Goal: Task Accomplishment & Management: Use online tool/utility

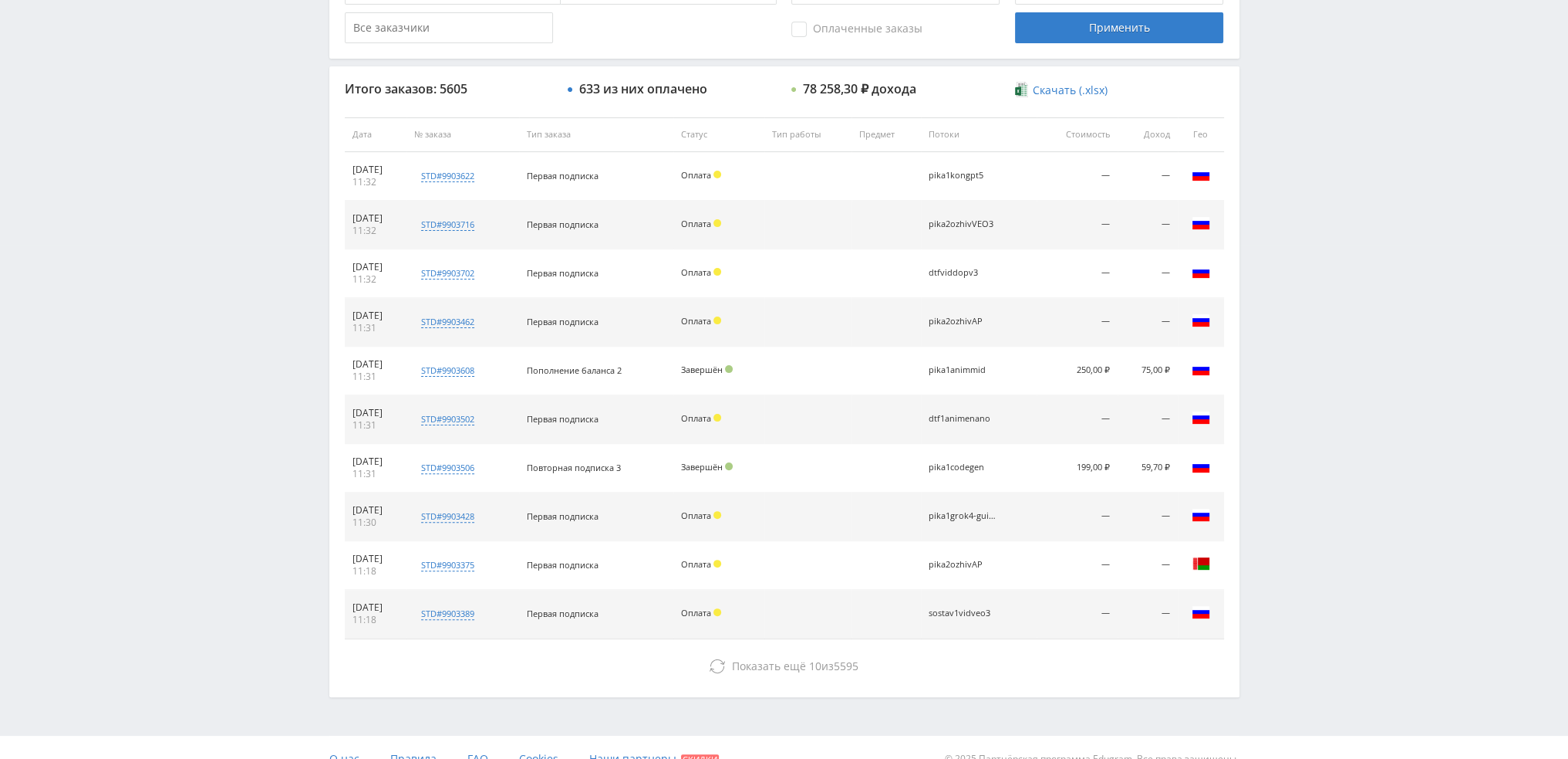
scroll to position [534, 0]
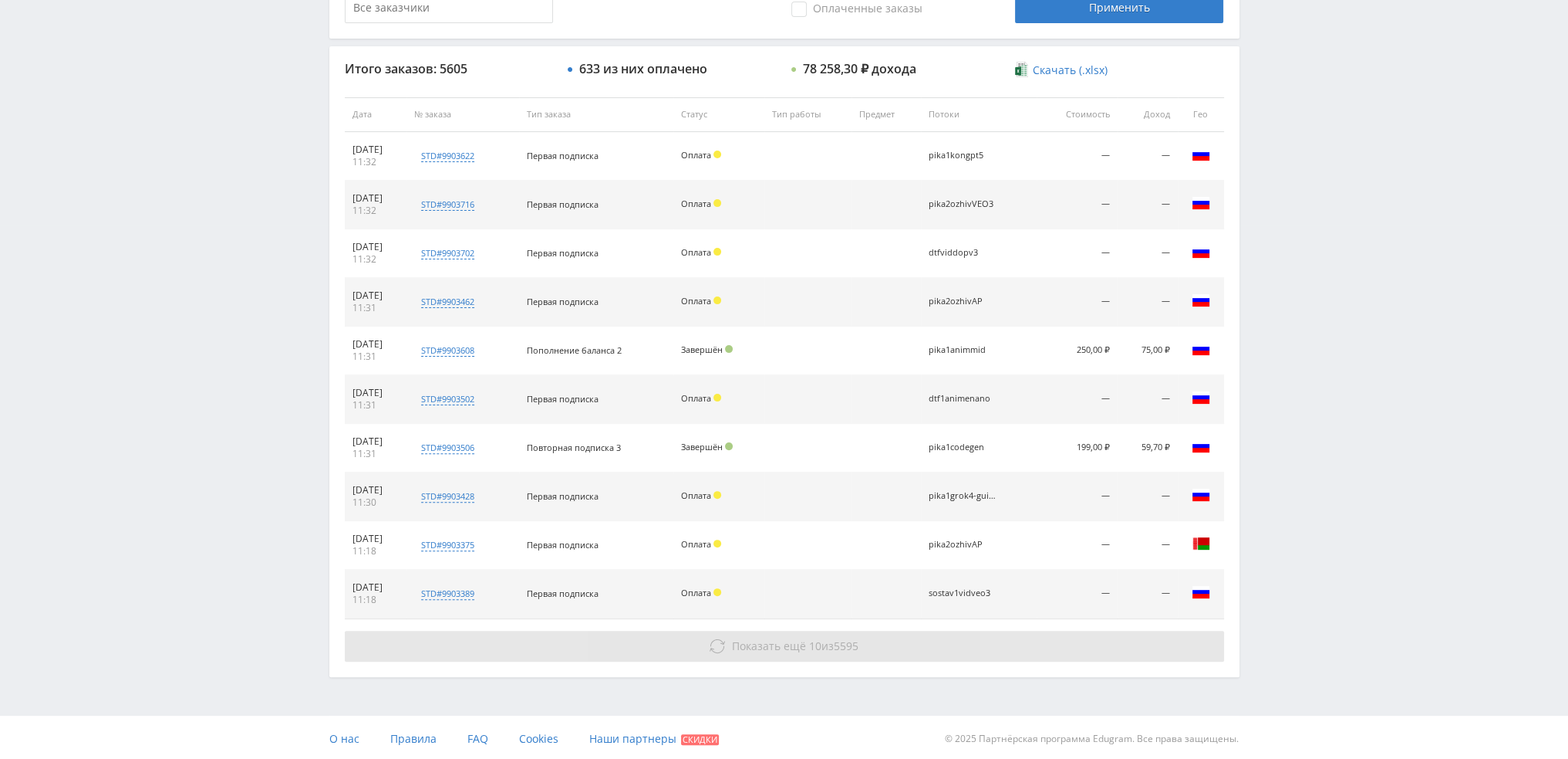
click at [777, 654] on button "Показать ещё 10 из 5595" at bounding box center [784, 645] width 879 height 31
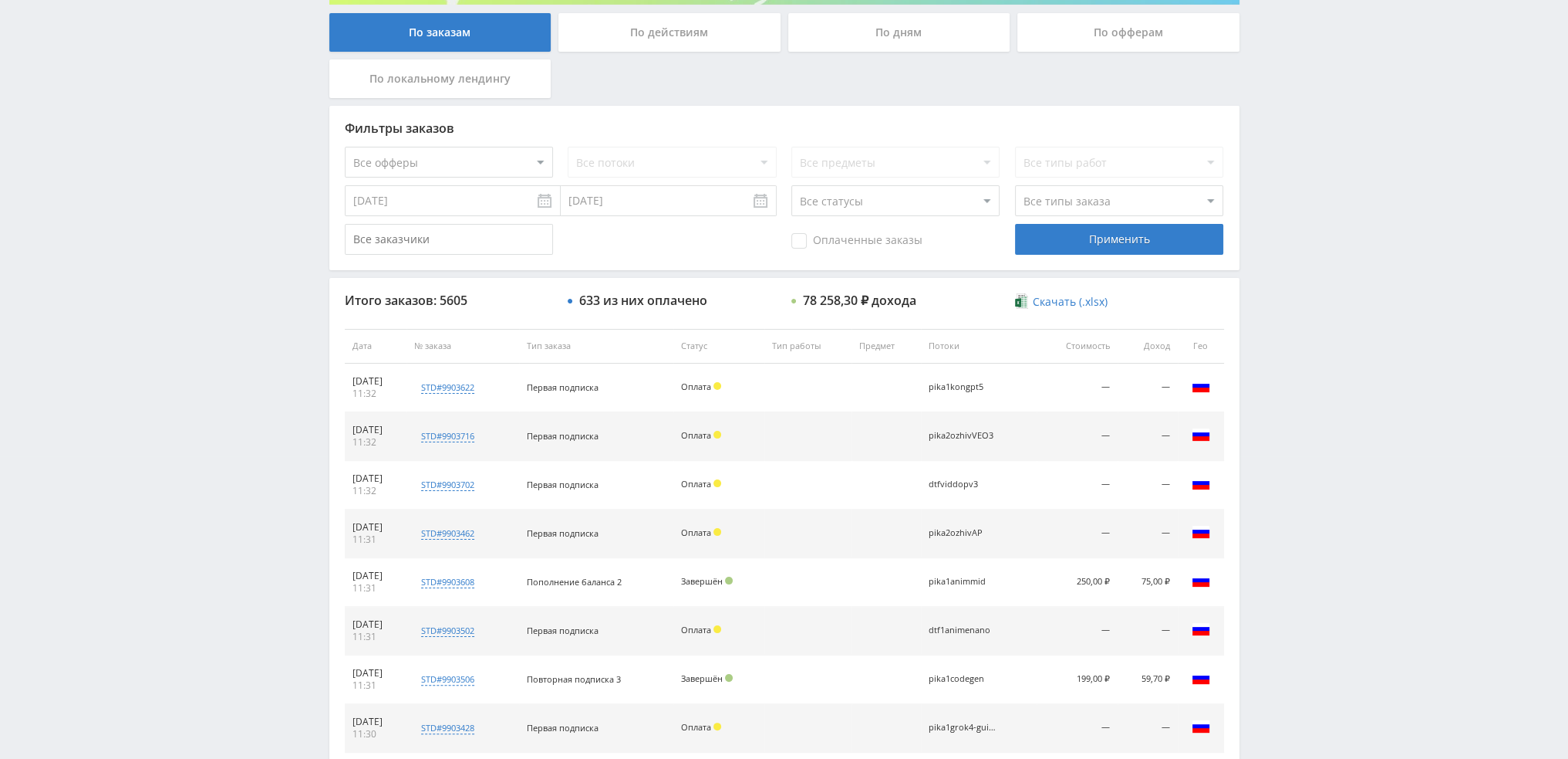
scroll to position [0, 0]
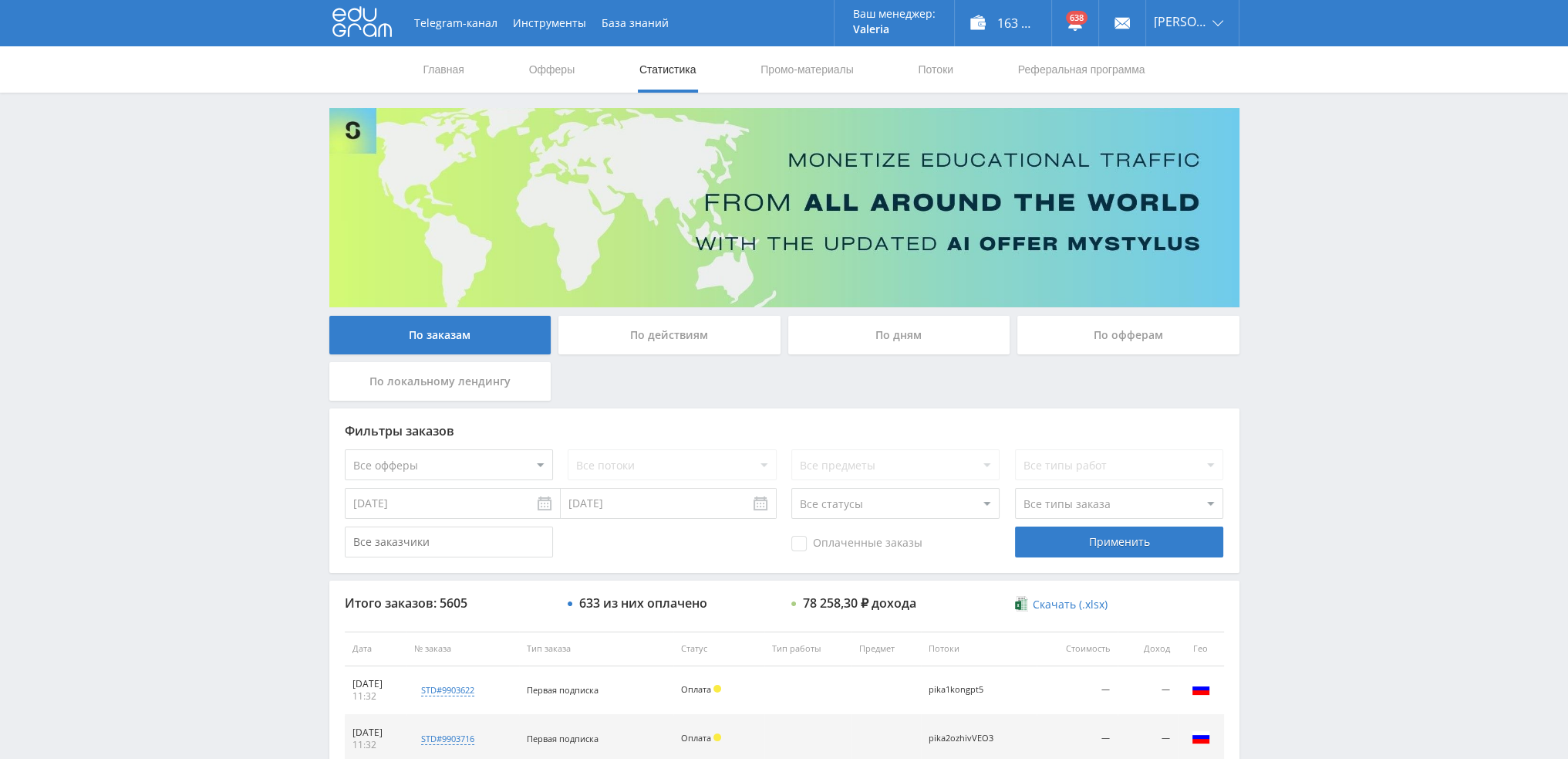
click at [777, 339] on div "По дням" at bounding box center [899, 334] width 222 height 38
click at [0, 0] on input "По дням" at bounding box center [0, 0] width 0 height 0
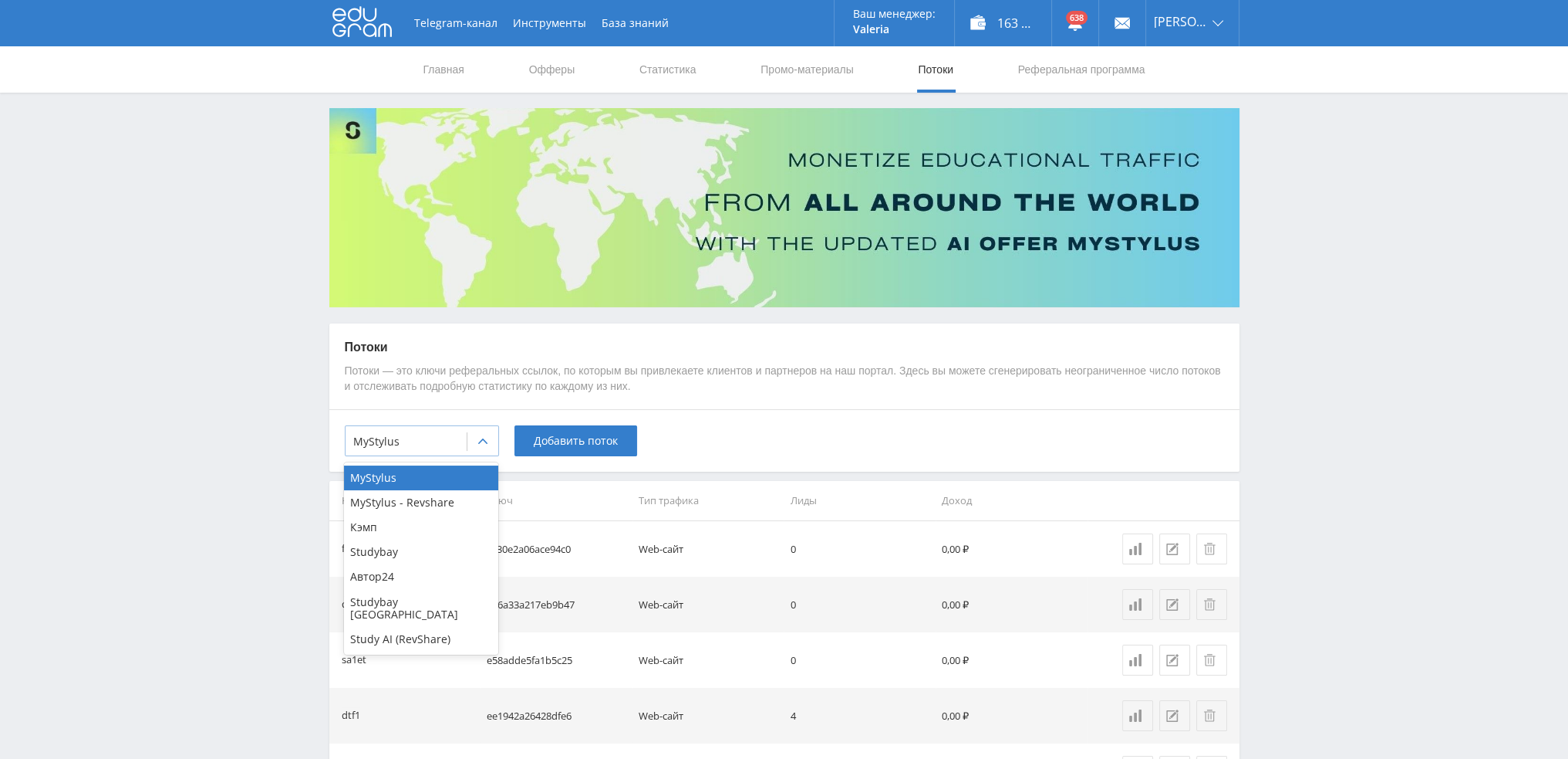
click at [453, 440] on div at bounding box center [406, 442] width 106 height 16
click at [405, 626] on div "Study AI (RevShare)" at bounding box center [421, 638] width 155 height 24
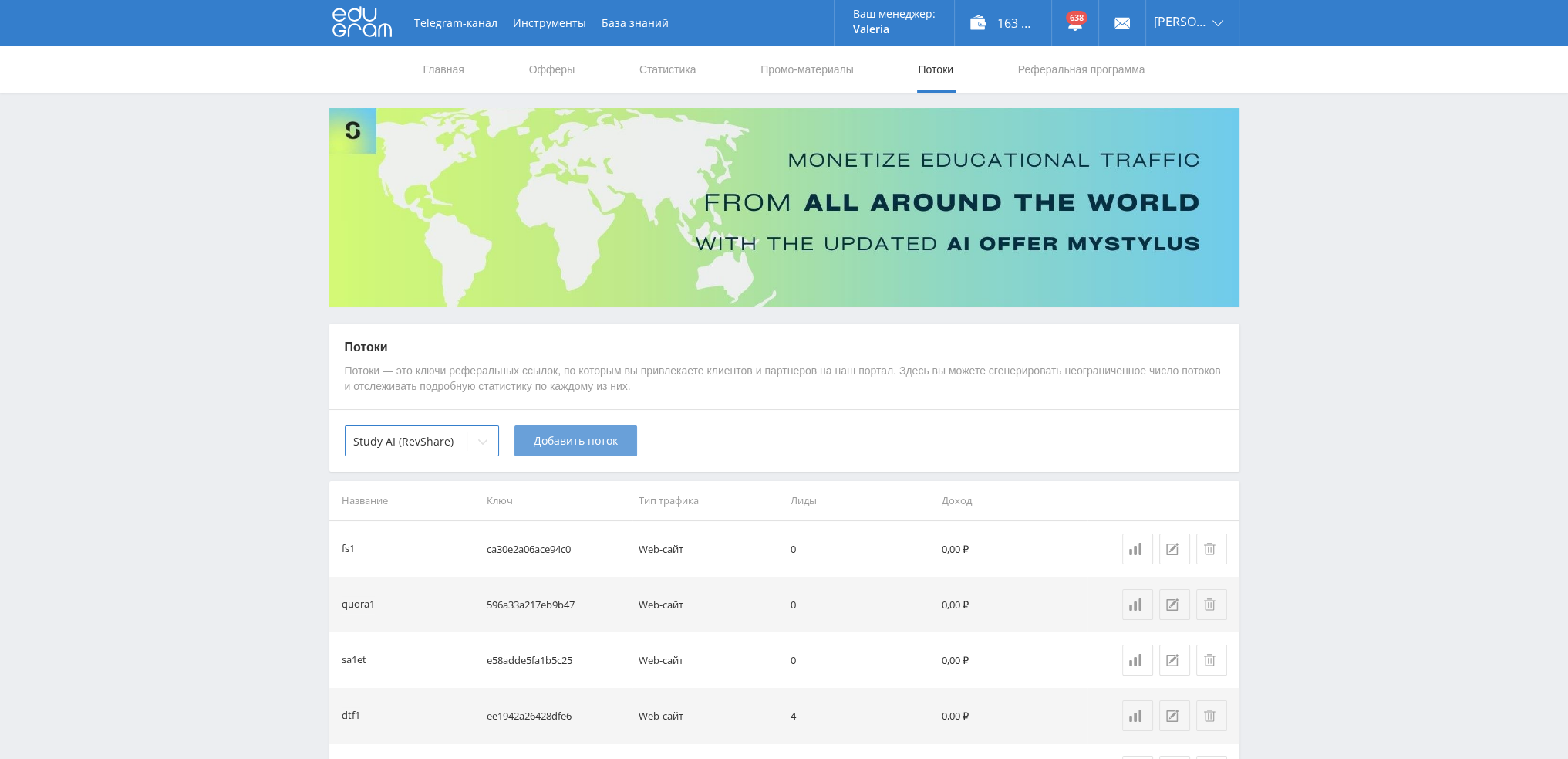
click at [597, 438] on span "Добавить поток" at bounding box center [575, 441] width 84 height 13
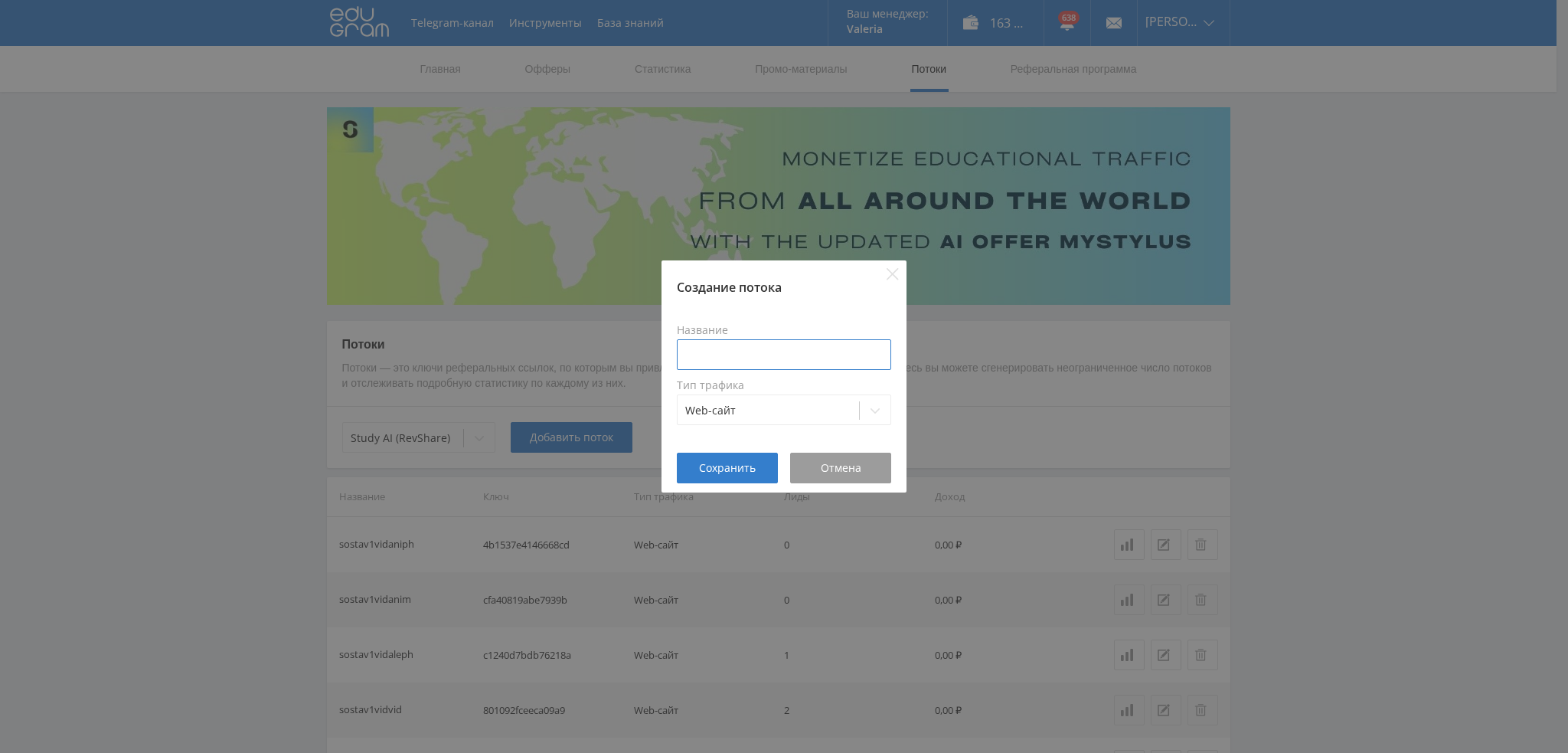
click at [780, 356] on input at bounding box center [783, 354] width 214 height 30
type input "d"
click at [743, 351] on input "pika1monRunway" at bounding box center [783, 354] width 214 height 30
drag, startPoint x: 735, startPoint y: 354, endPoint x: 627, endPoint y: 354, distance: 108.0
click at [627, 354] on div "Создание потока Название pika1monRunway Тип трафика Web-сайт Сохранить Отмена" at bounding box center [784, 376] width 1568 height 753
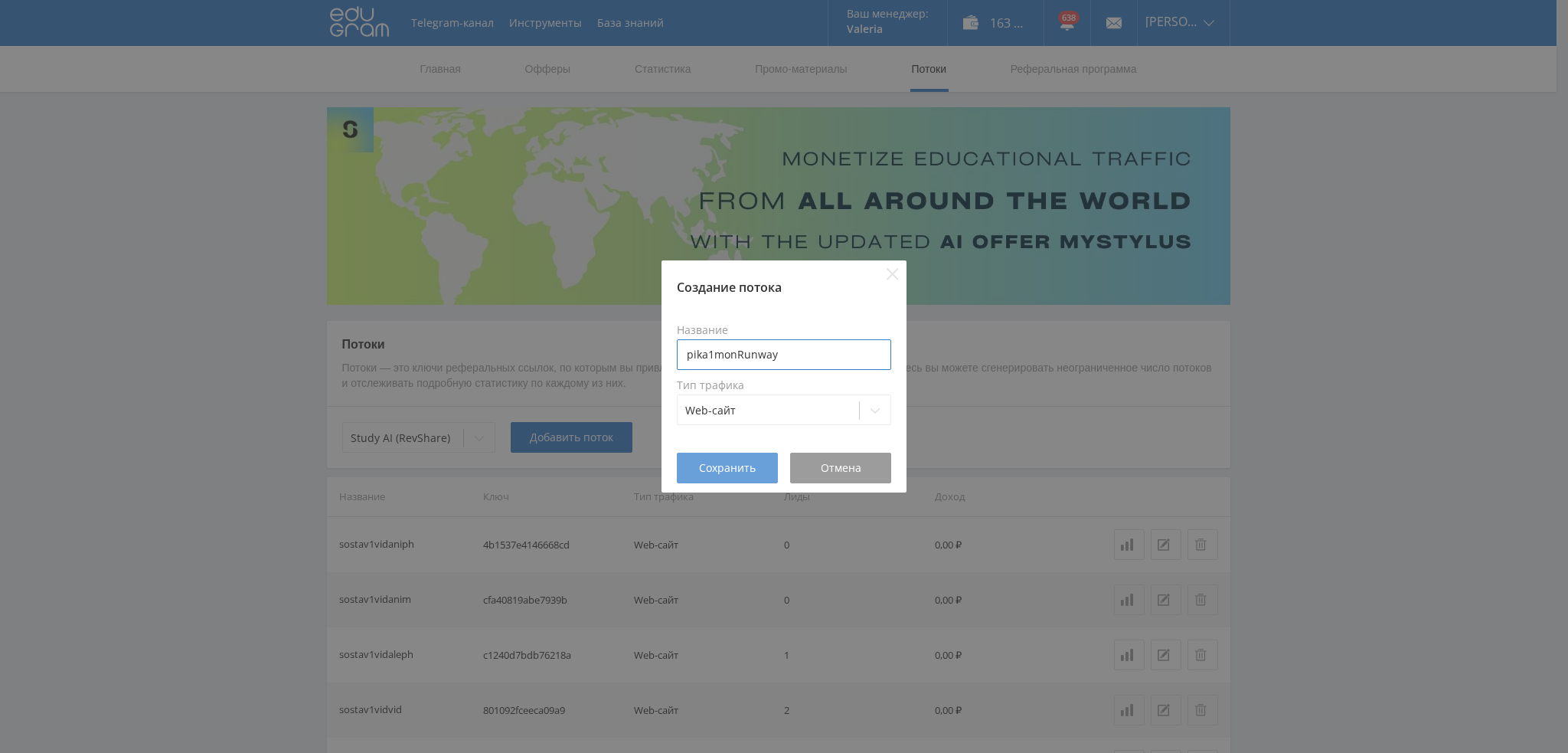
type input "pika1monRunway"
click at [750, 473] on span "Сохранить" at bounding box center [727, 468] width 57 height 12
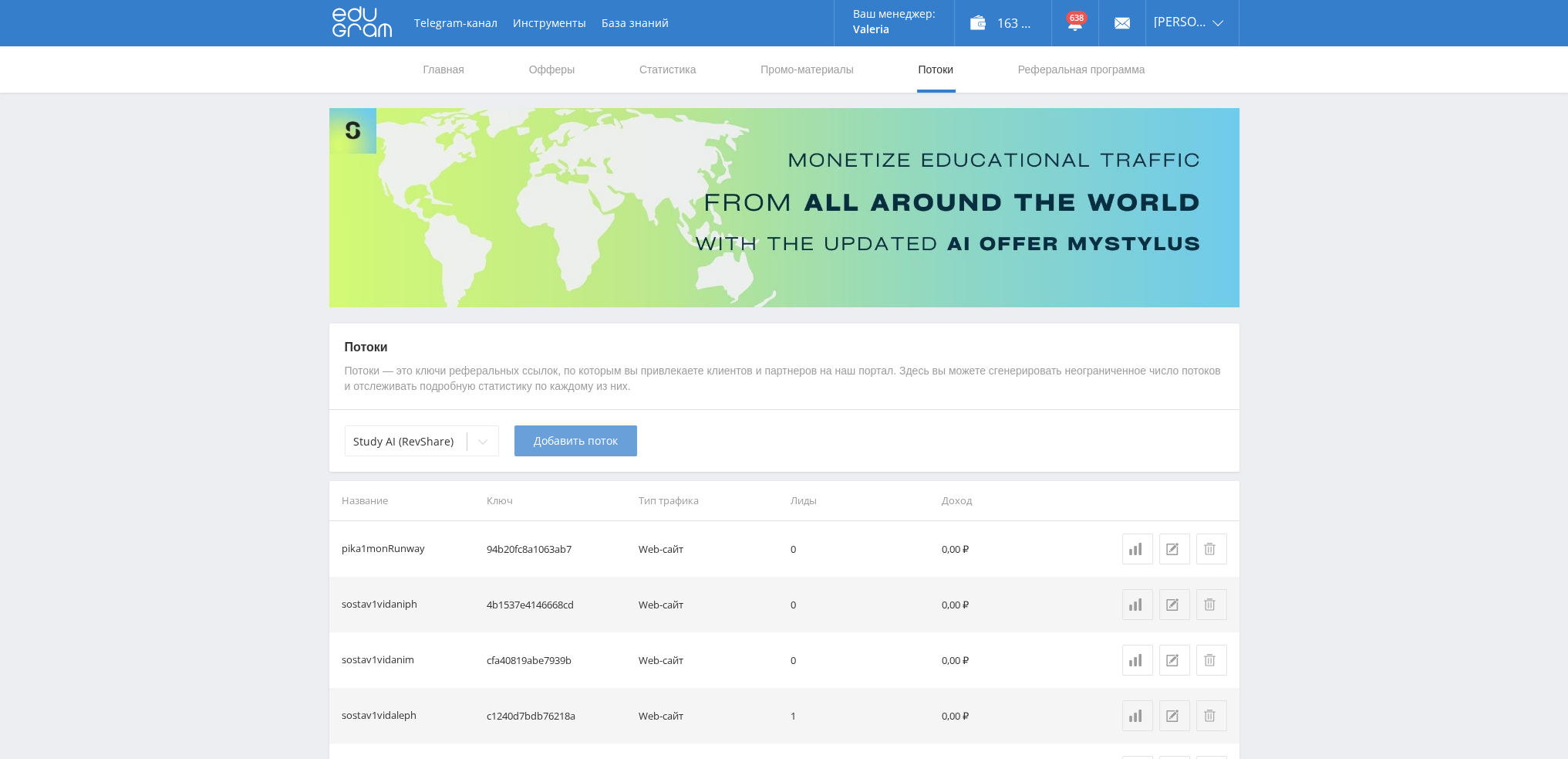
click at [557, 446] on span "Добавить поток" at bounding box center [575, 441] width 84 height 13
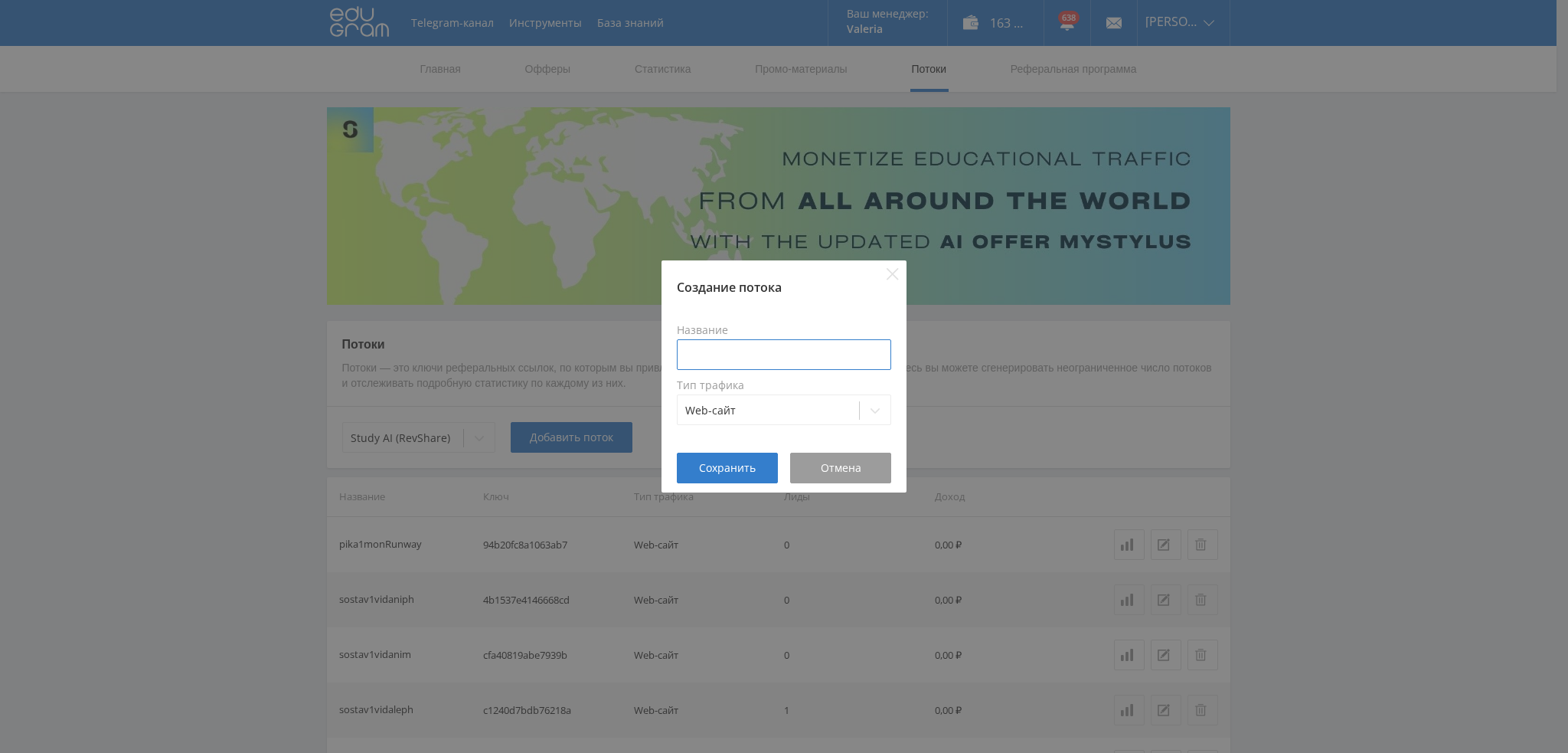
click at [782, 363] on input at bounding box center [783, 354] width 214 height 30
paste input "pika1mon"
click at [733, 477] on button "Сохранить" at bounding box center [727, 467] width 101 height 30
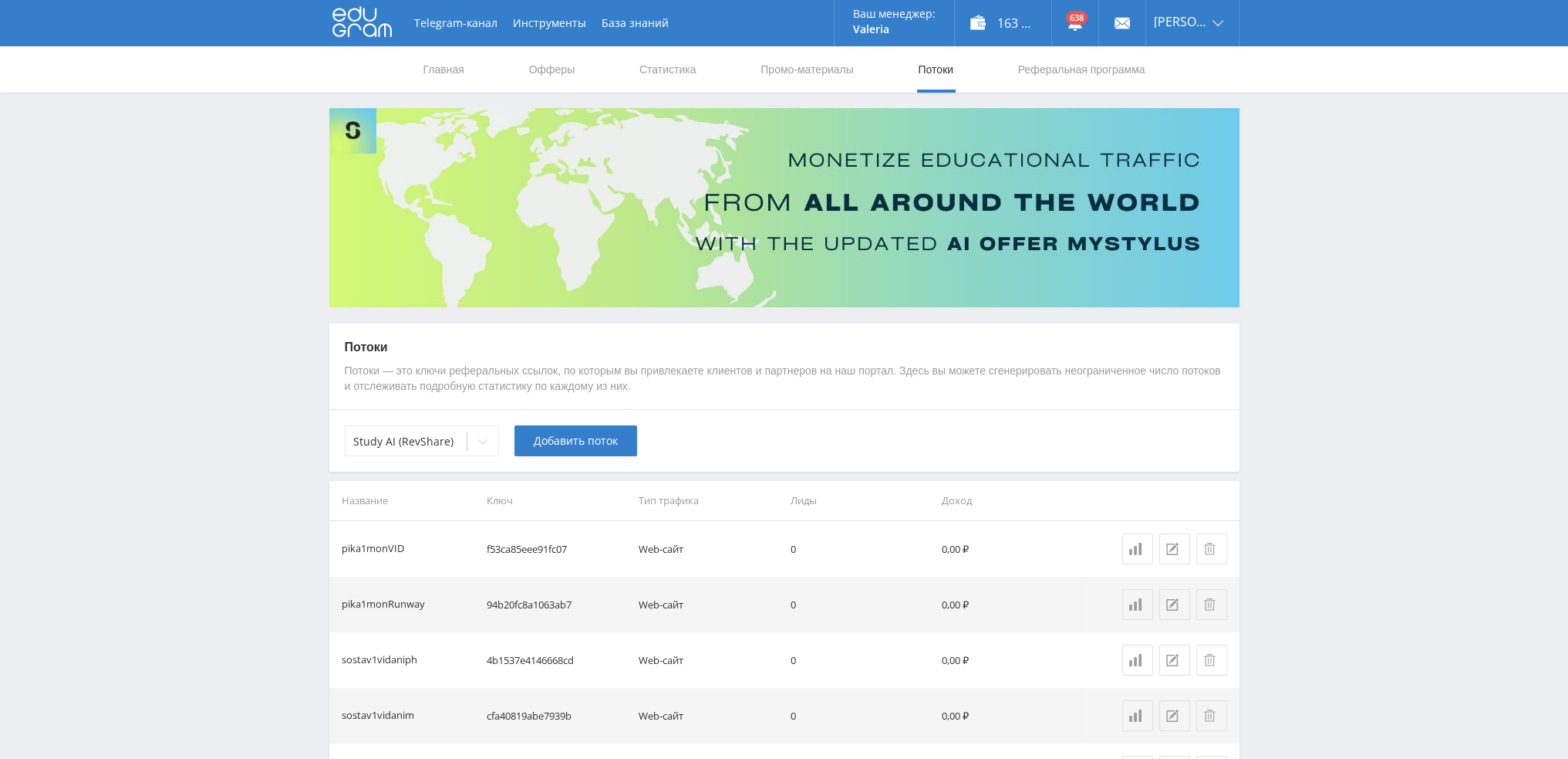
click at [548, 444] on span "Добавить поток" at bounding box center [575, 441] width 84 height 13
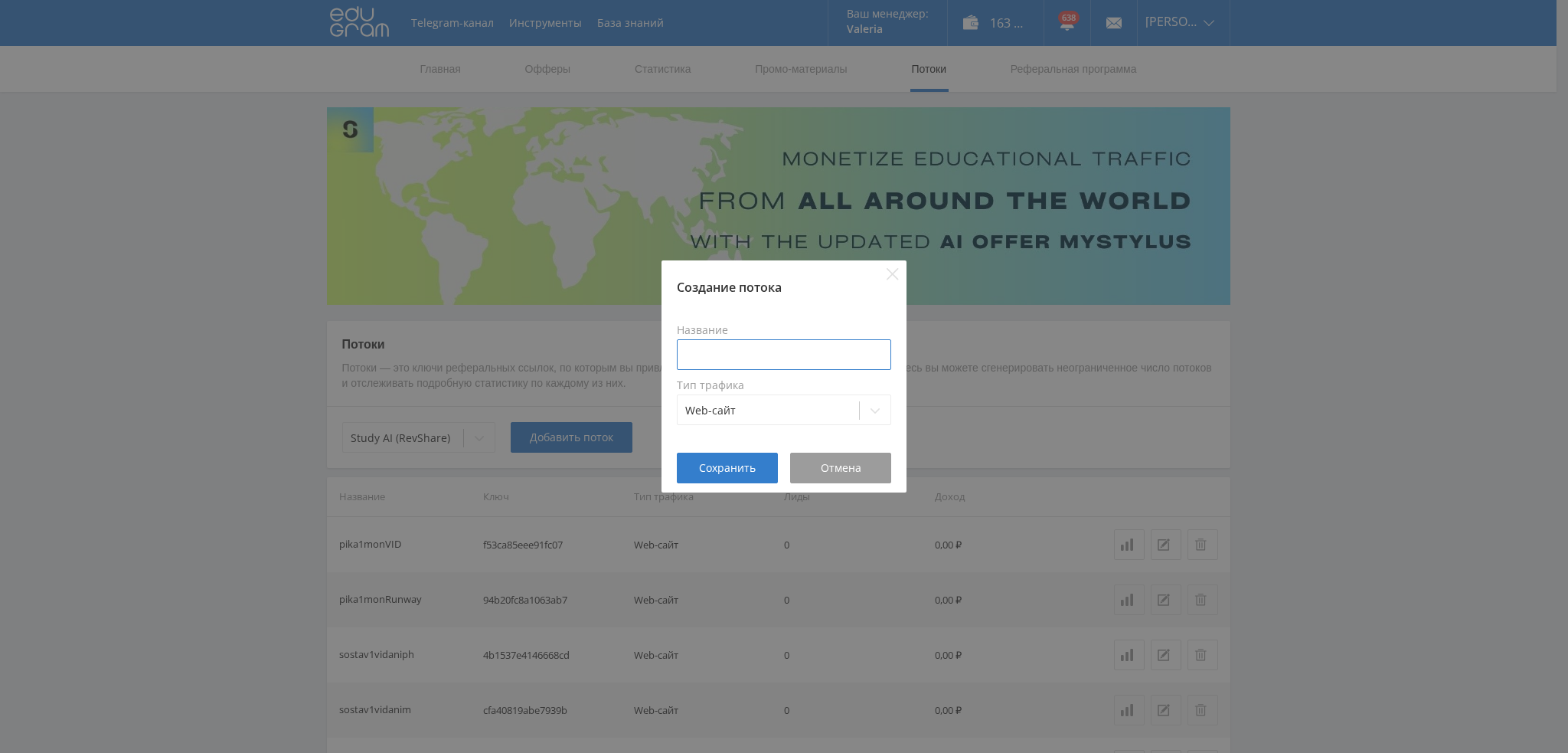
click at [726, 350] on input at bounding box center [783, 354] width 214 height 30
paste input "pika1mon"
type input "pika1monVEO3"
click at [739, 469] on span "Сохранить" at bounding box center [727, 468] width 57 height 12
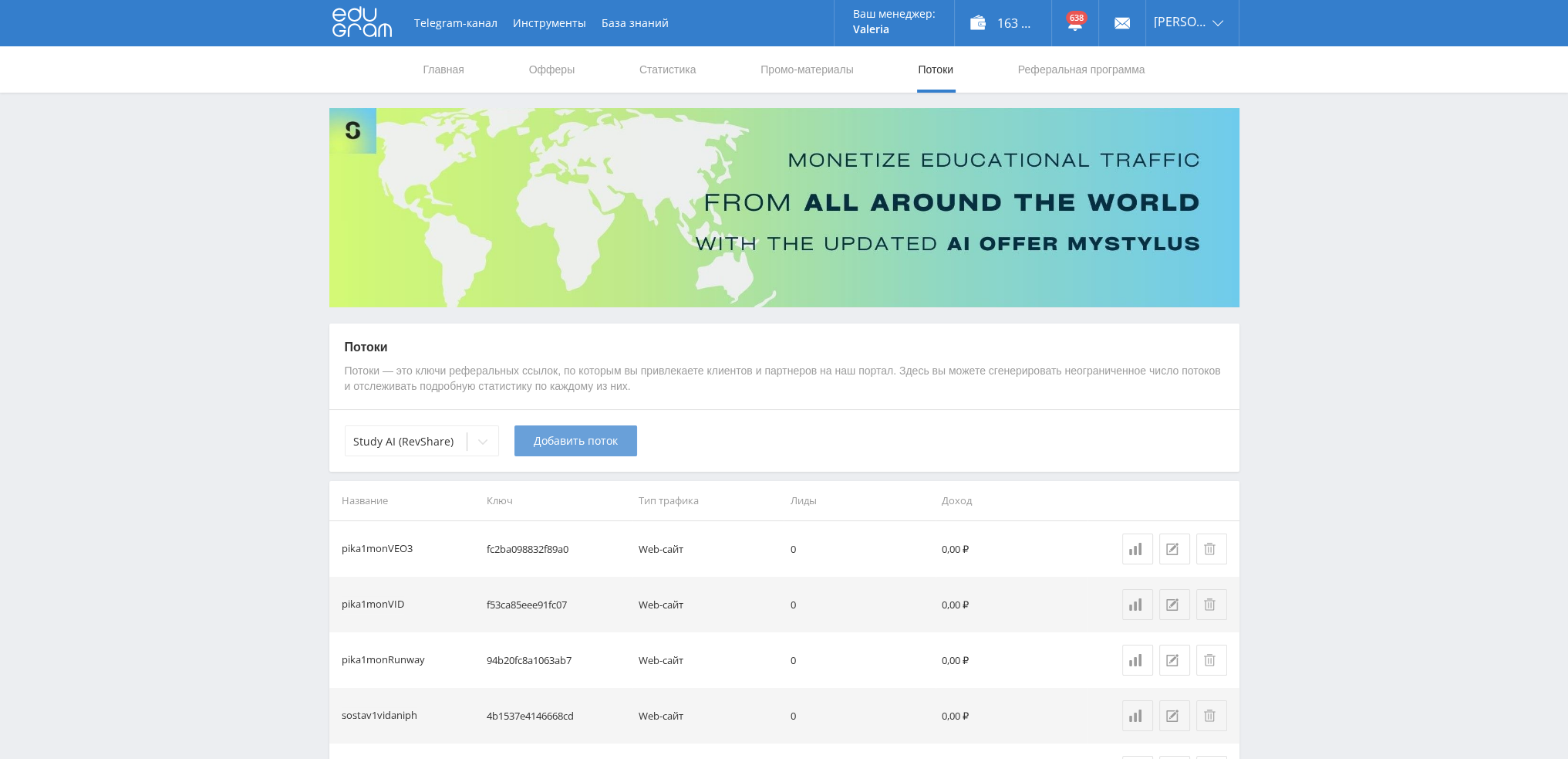
click at [557, 440] on span "Добавить поток" at bounding box center [575, 441] width 84 height 13
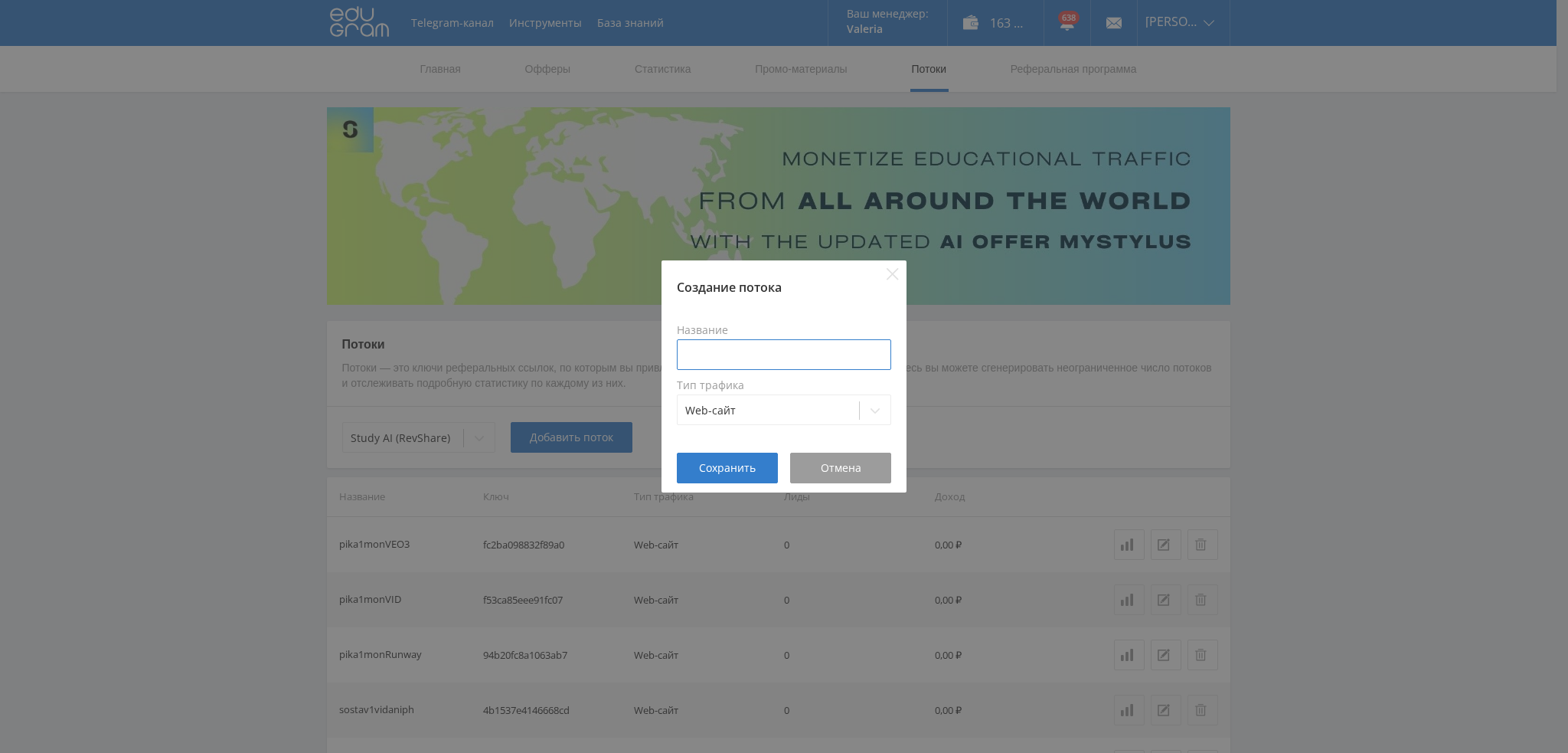
click at [741, 343] on input at bounding box center [783, 354] width 214 height 30
paste input "pika1mon"
type input "pika1monKLING"
click at [717, 468] on span "Сохранить" at bounding box center [727, 468] width 57 height 12
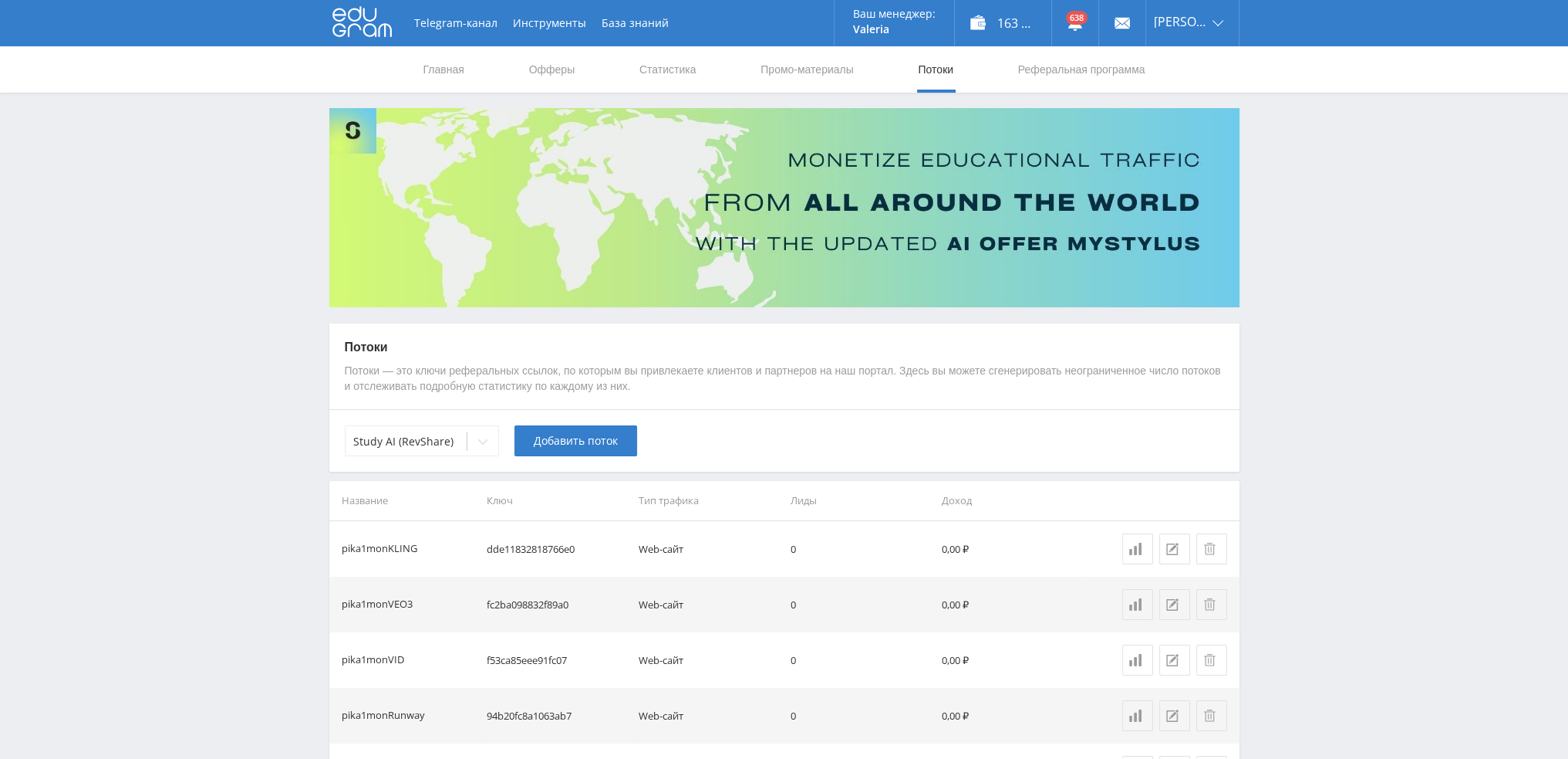
click at [553, 440] on span "Добавить поток" at bounding box center [575, 441] width 84 height 13
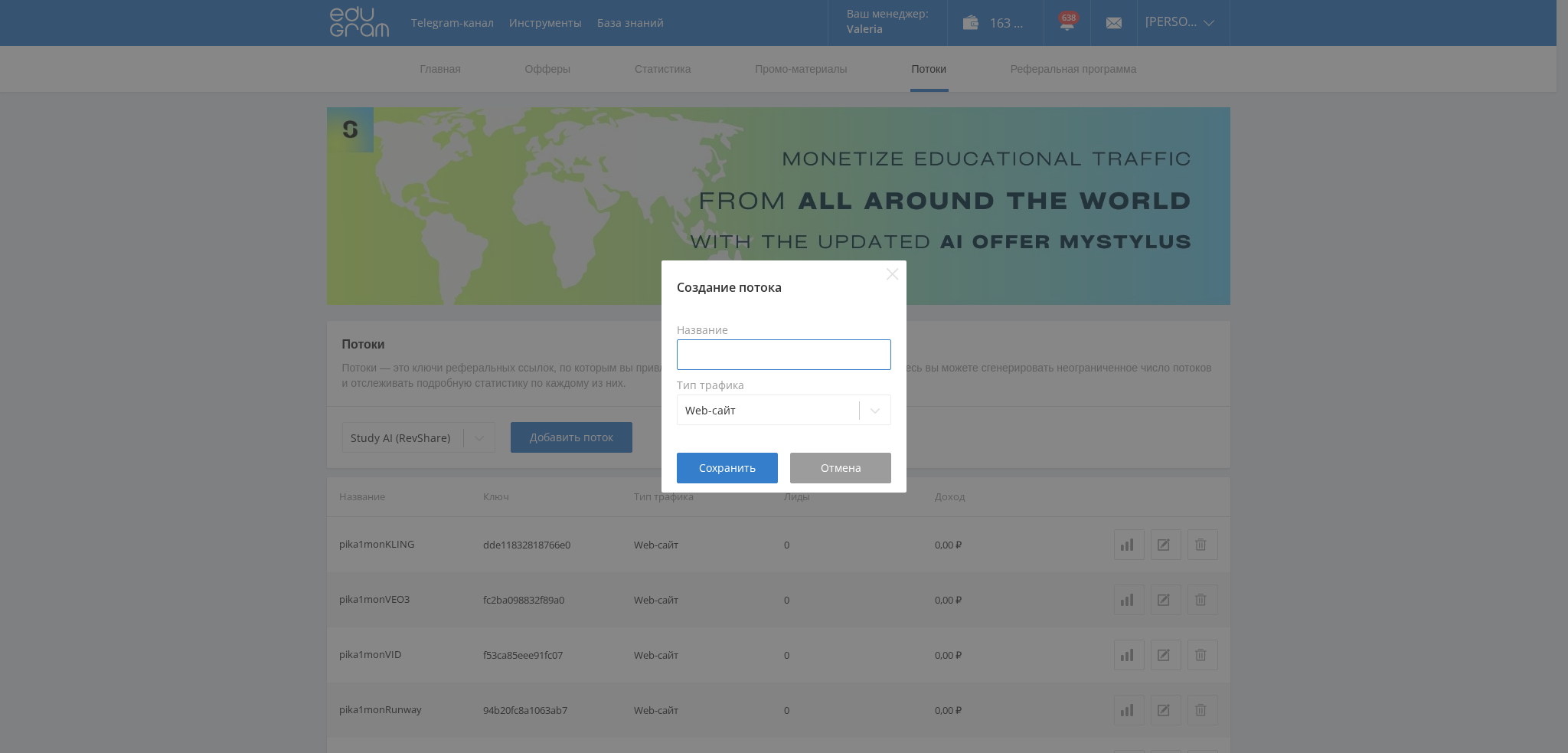
click at [706, 358] on input at bounding box center [783, 354] width 214 height 30
paste input "pika1mon"
type input "pika1mon"
drag, startPoint x: 539, startPoint y: 330, endPoint x: 547, endPoint y: 328, distance: 8.2
click at [539, 330] on div "Создание потока Название pika1mon Тип трафика Web-сайт Сохранить Отмена" at bounding box center [784, 376] width 1568 height 753
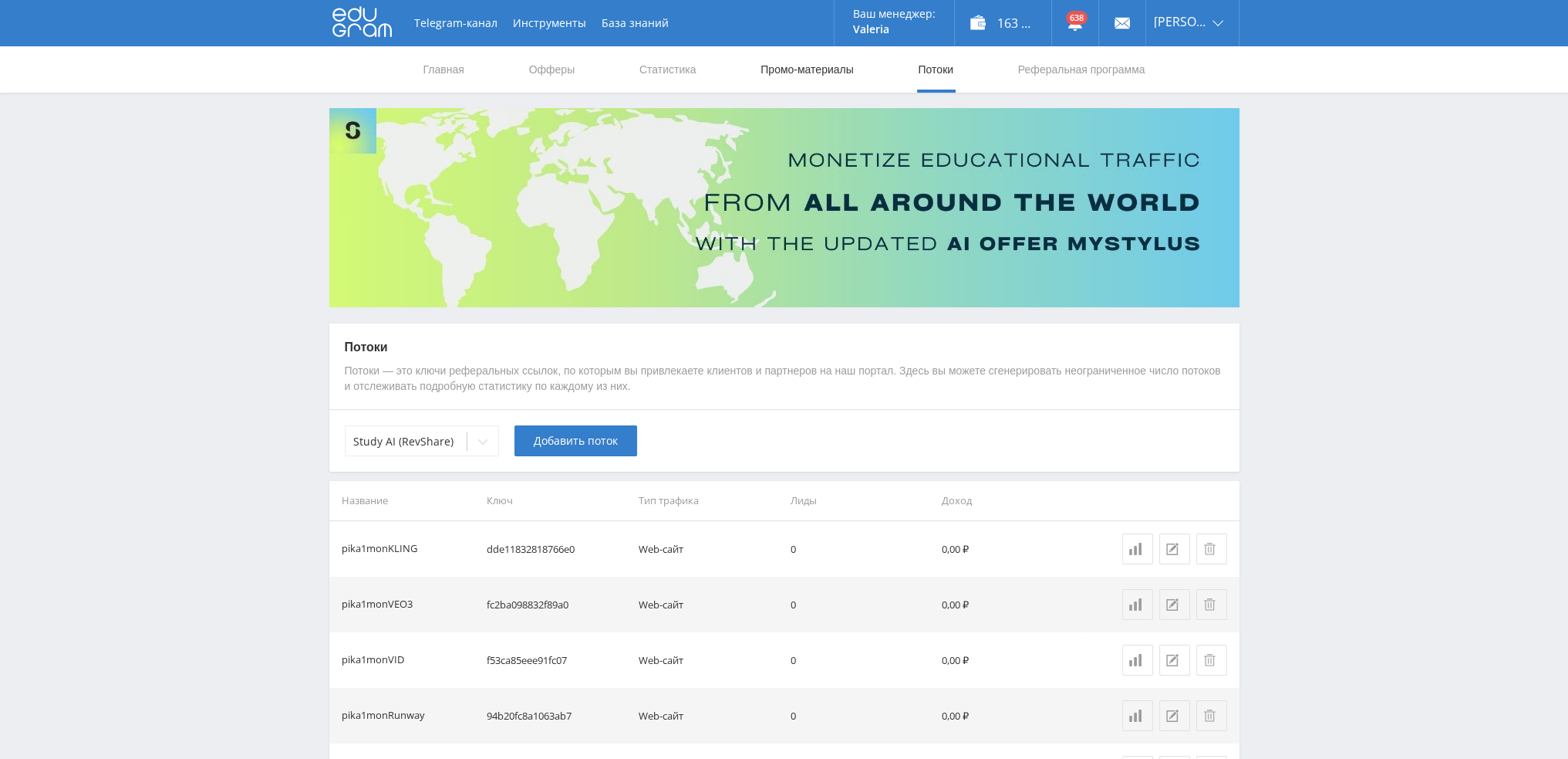
click at [806, 68] on link "Промо-материалы" at bounding box center [807, 69] width 96 height 46
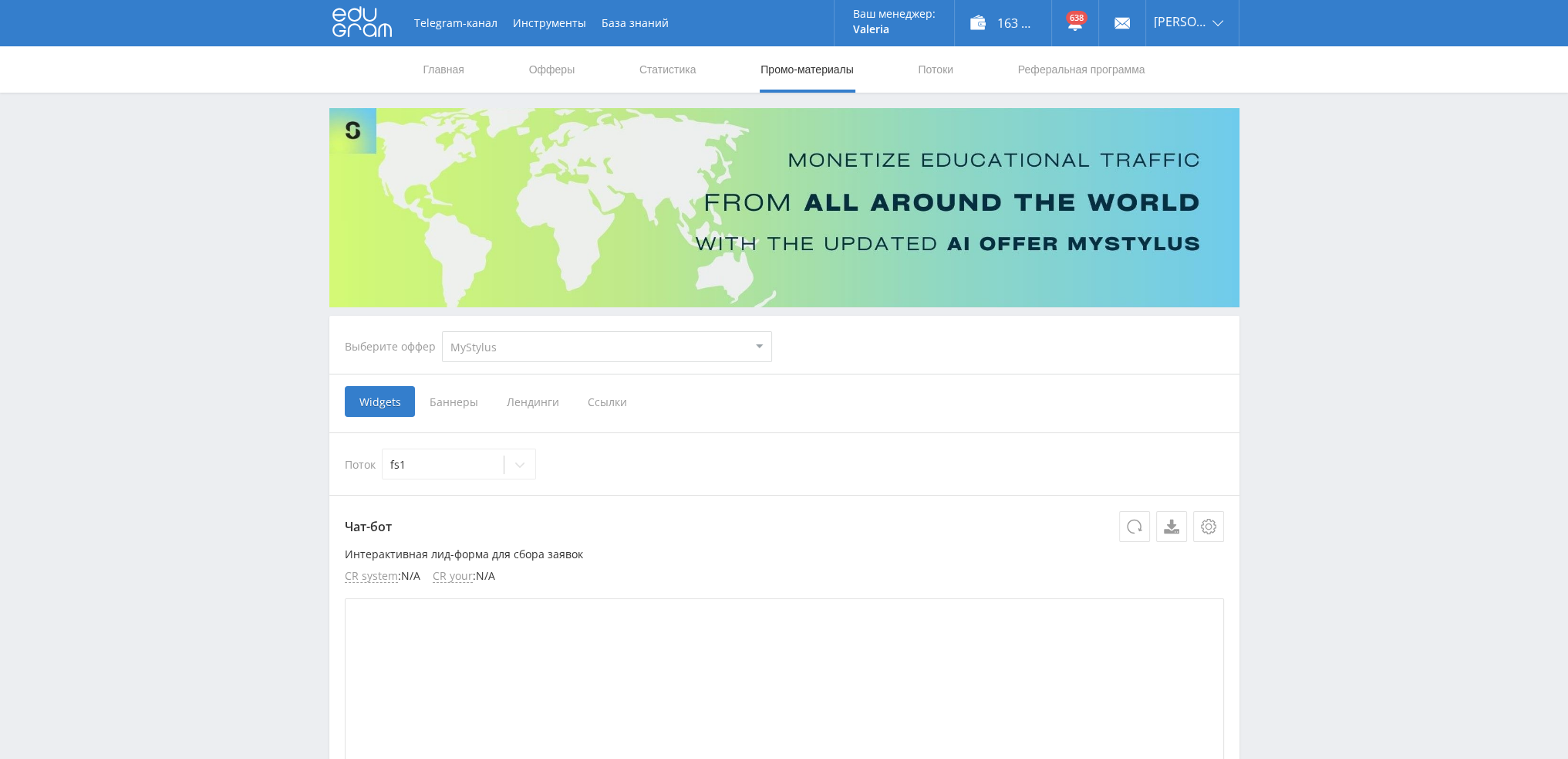
click at [542, 359] on select "MyStylus MyStylus - Revshare Кэмп Studybay Автор24 Studybay [GEOGRAPHIC_DATA] S…" at bounding box center [606, 346] width 330 height 31
select select "376"
click at [442, 331] on select "MyStylus MyStylus - Revshare Кэмп Studybay Автор24 Studybay [GEOGRAPHIC_DATA] S…" at bounding box center [606, 346] width 330 height 31
select select "376"
click at [447, 402] on span "Ссылки" at bounding box center [449, 401] width 69 height 31
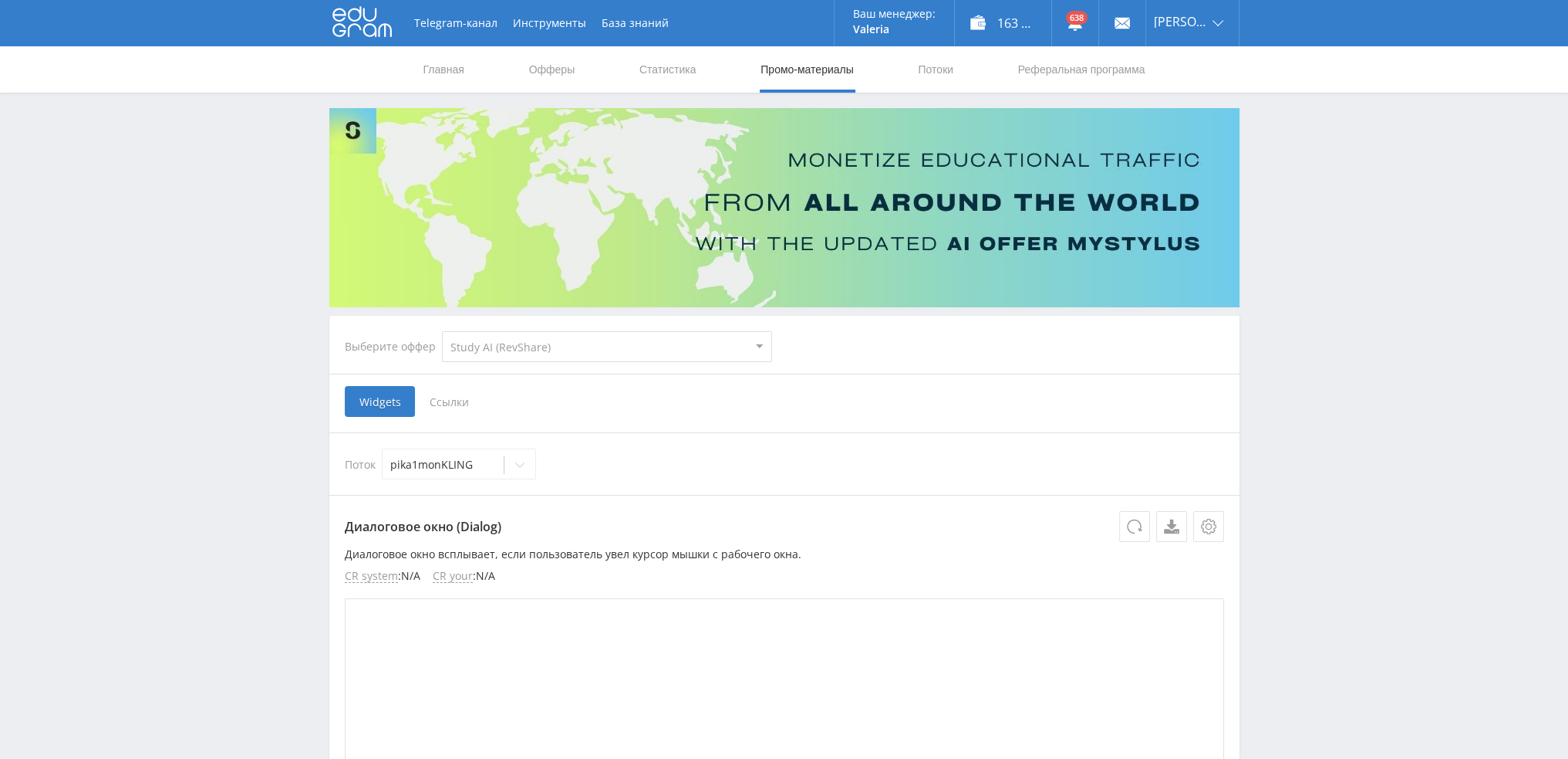
click at [0, 0] on input "Ссылки" at bounding box center [0, 0] width 0 height 0
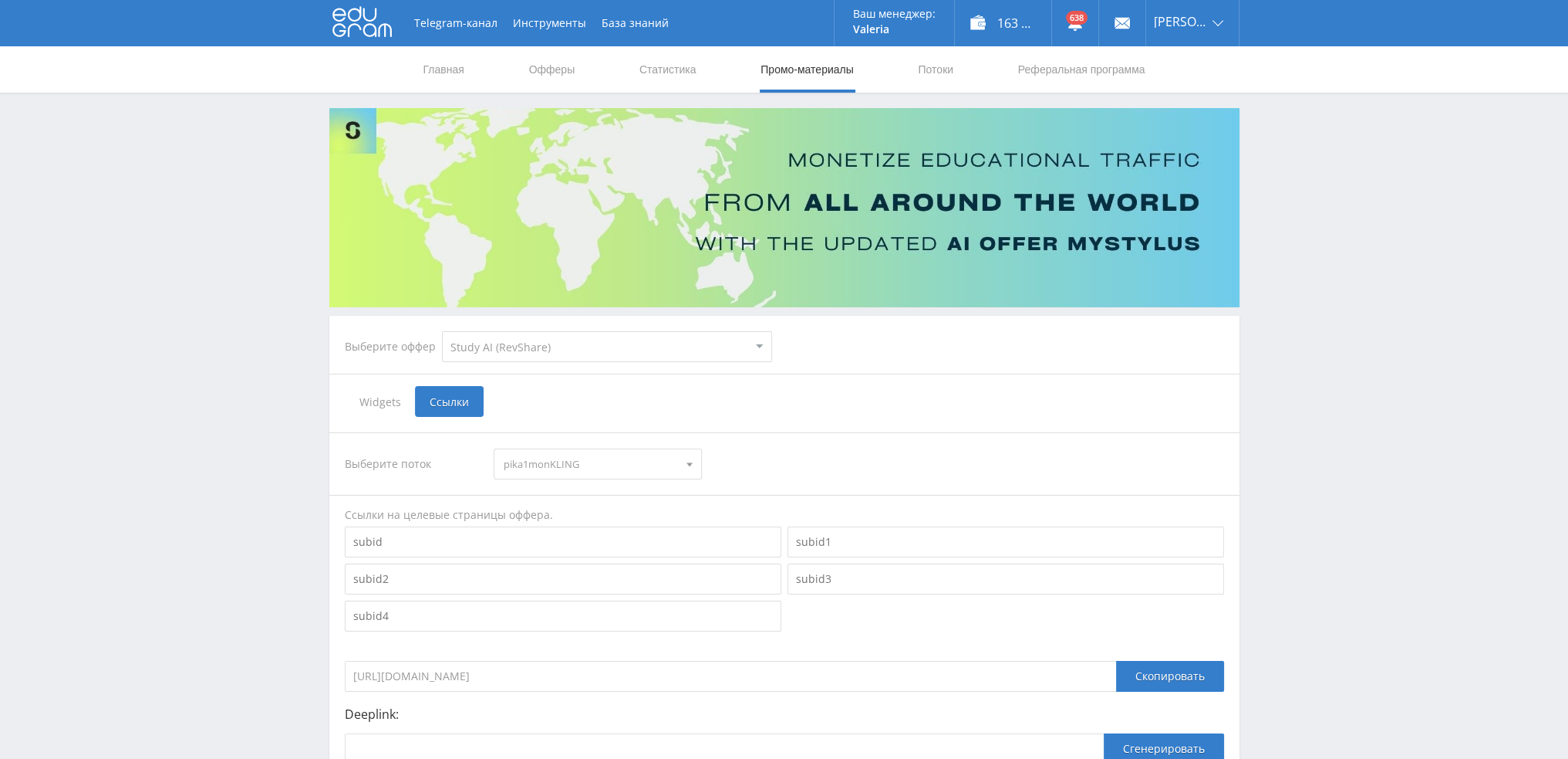
click at [587, 459] on span "pika1monKLING" at bounding box center [591, 463] width 174 height 29
click at [573, 511] on button "pika1monVEO3" at bounding box center [598, 514] width 207 height 22
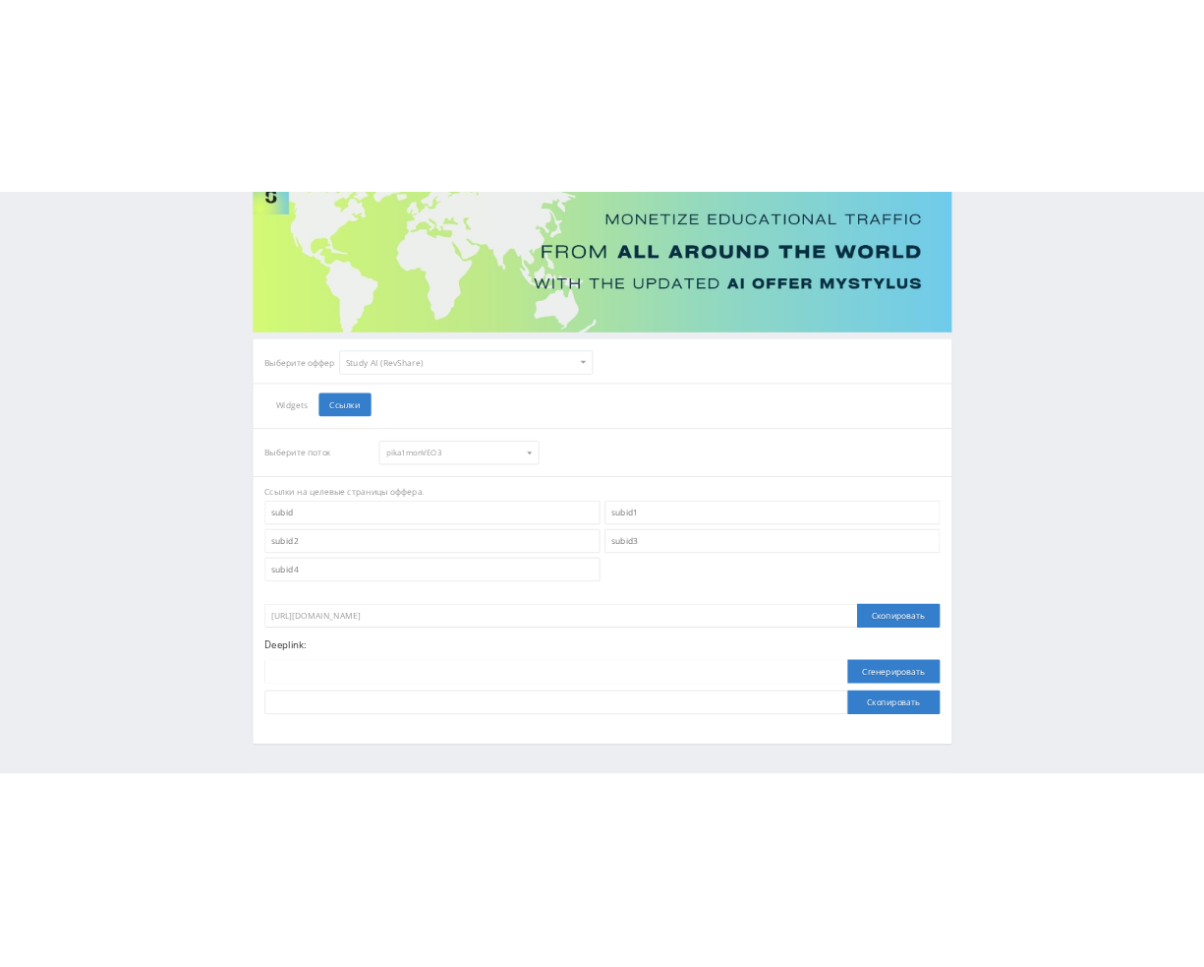
scroll to position [214, 0]
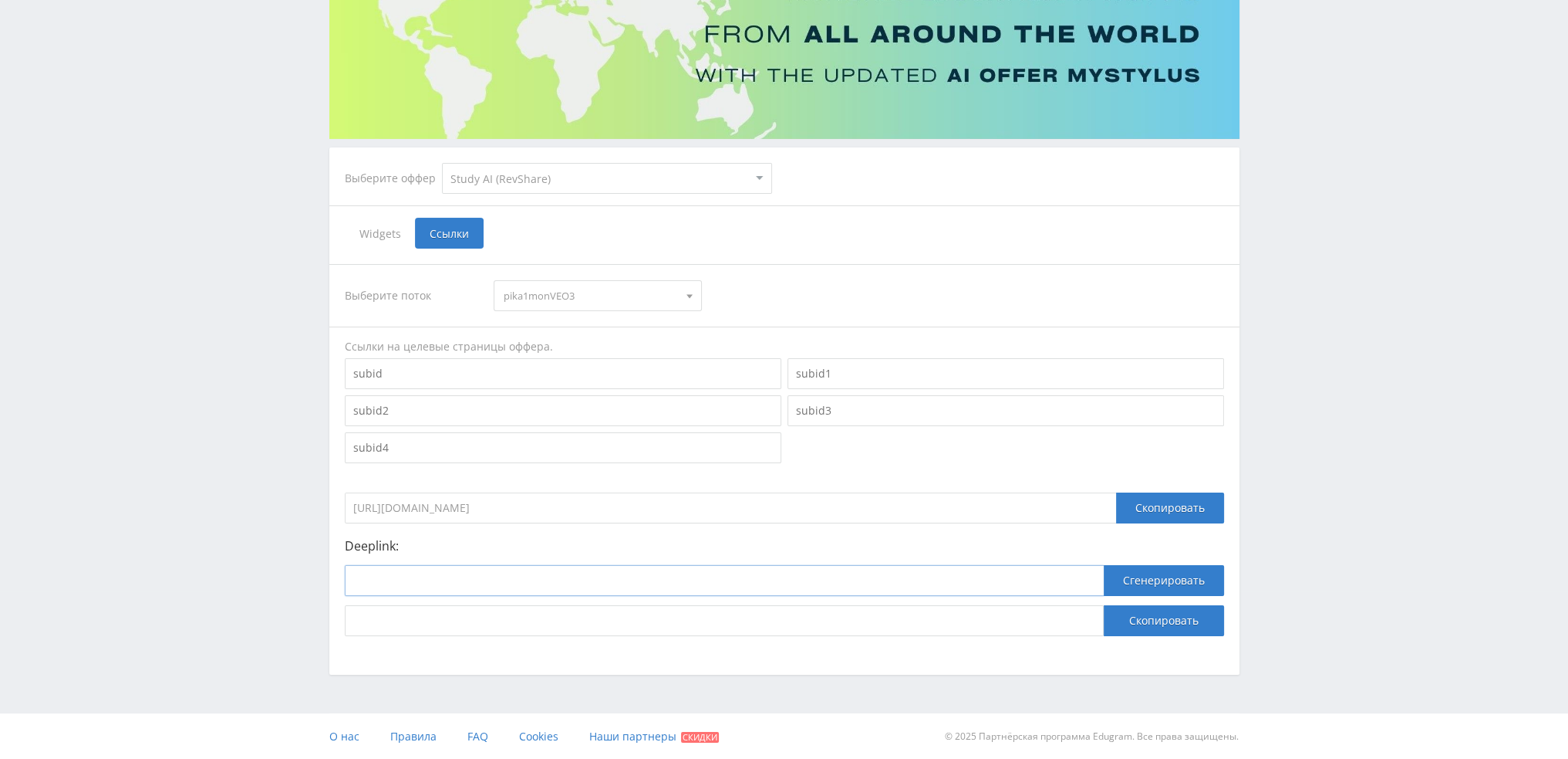
click at [656, 581] on input at bounding box center [725, 580] width 759 height 31
paste input "[URL]"
type input "[URL]"
click at [1129, 589] on button "Сгенерировать" at bounding box center [1163, 580] width 120 height 31
click at [1145, 616] on button "Скопировать" at bounding box center [1163, 620] width 120 height 31
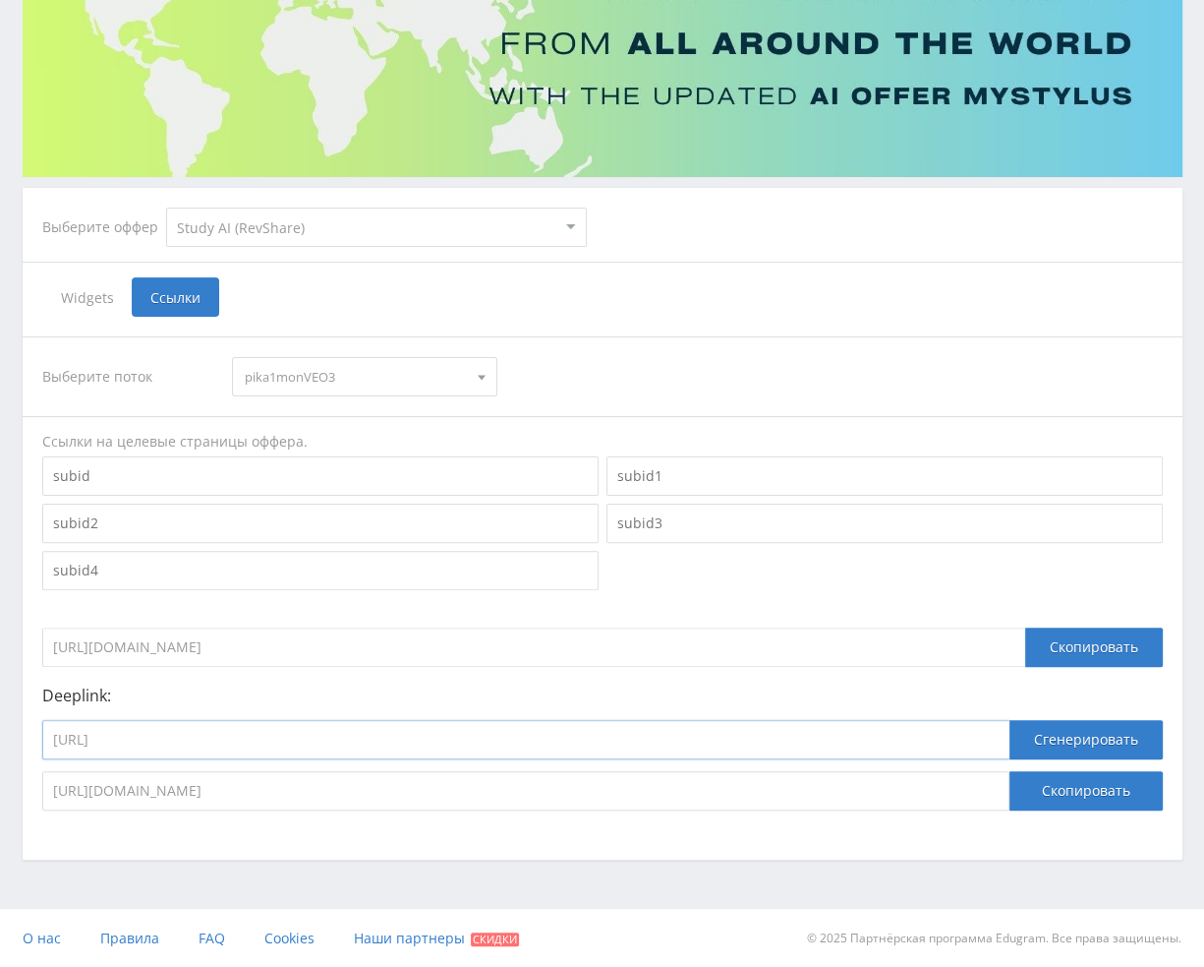
click at [424, 756] on input "[URL]" at bounding box center [526, 739] width 968 height 39
paste input "videogen"
type input "[URL]"
click at [1050, 744] on button "Сгенерировать" at bounding box center [1086, 739] width 153 height 39
click at [1057, 792] on button "Скопировать" at bounding box center [1086, 790] width 153 height 39
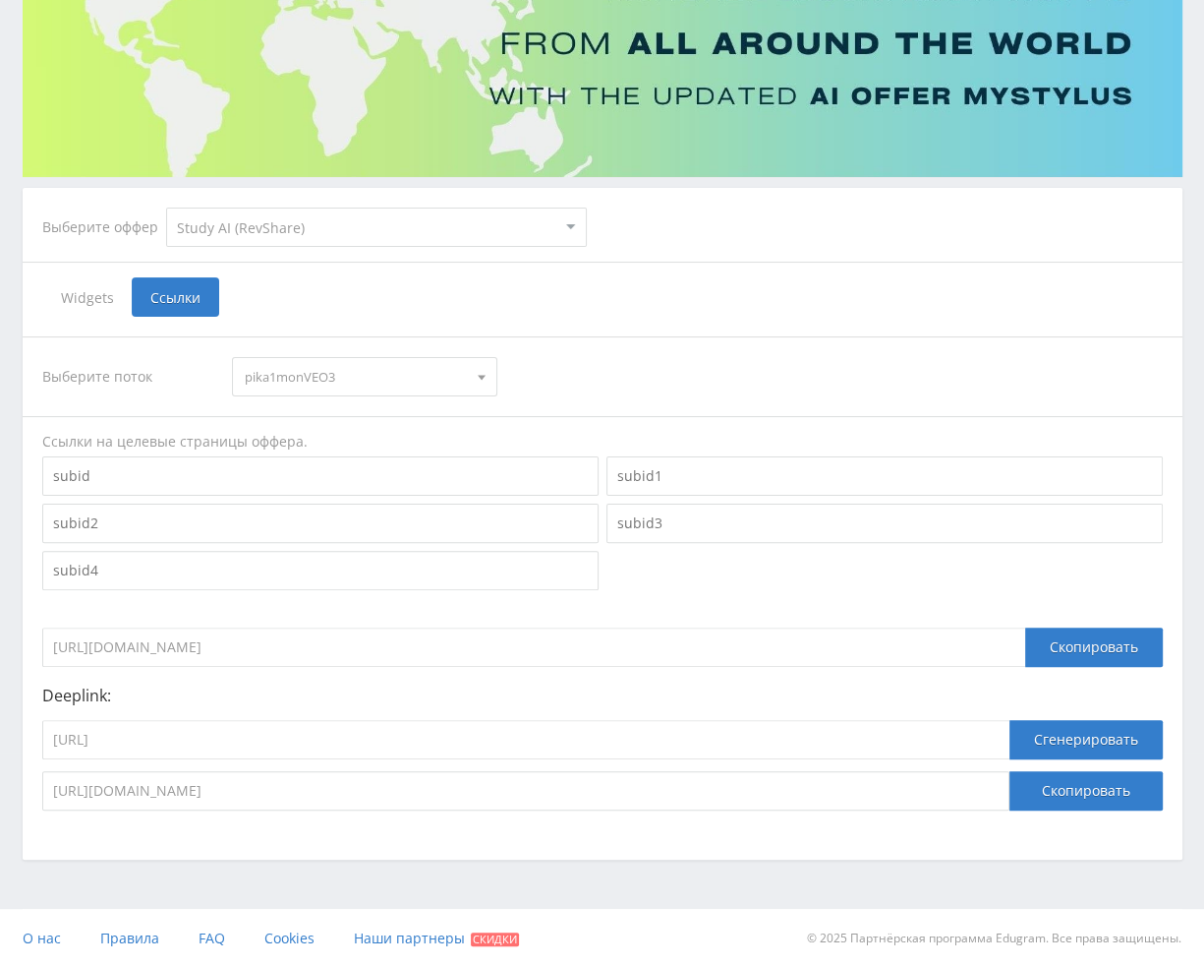
click at [299, 381] on span "pika1monVEO3" at bounding box center [356, 376] width 222 height 37
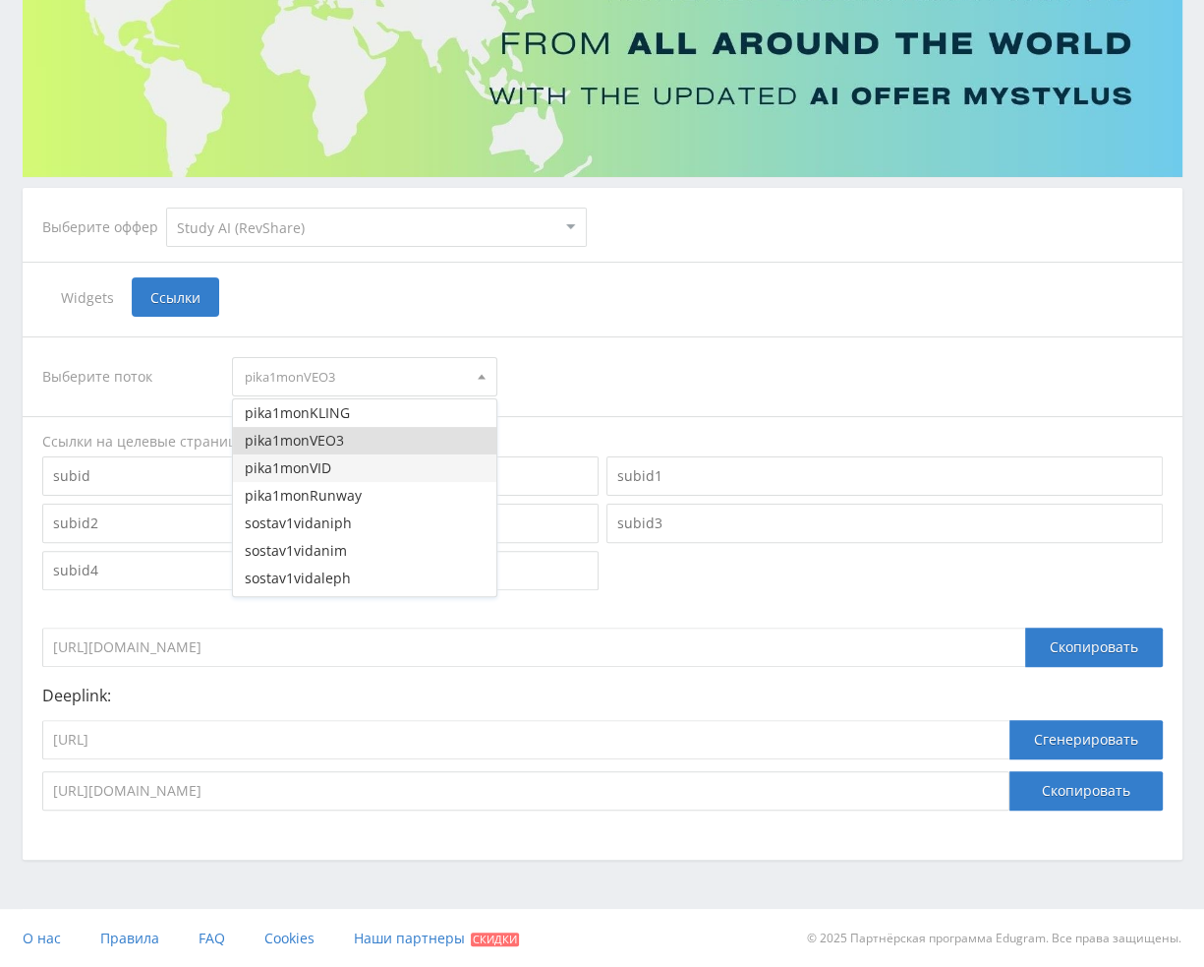
click at [323, 475] on button "pika1monVID" at bounding box center [365, 468] width 264 height 28
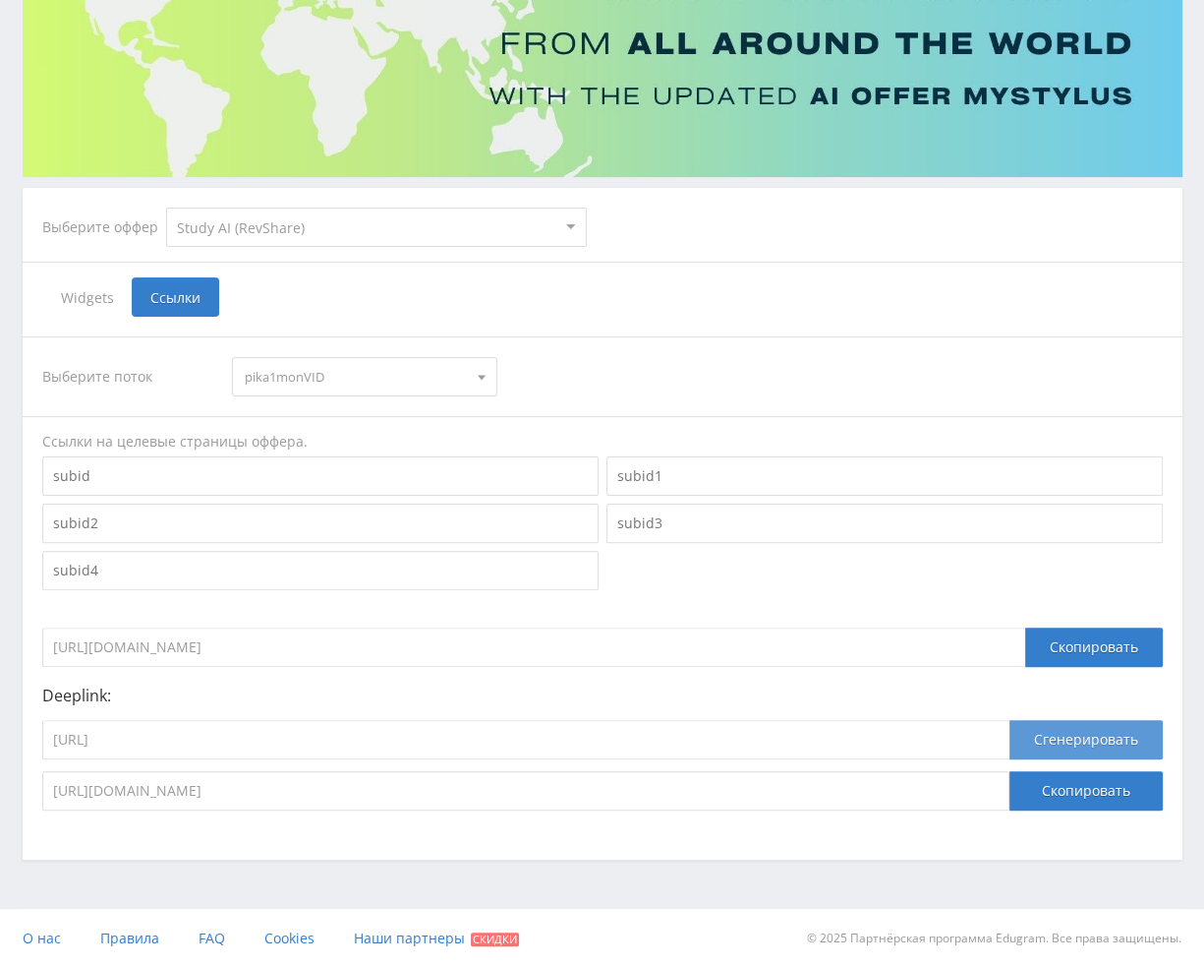
click at [1100, 744] on button "Сгенерировать" at bounding box center [1086, 739] width 153 height 39
click at [1088, 740] on button "Сгенерировать" at bounding box center [1086, 739] width 153 height 39
click at [1080, 789] on button "Скопировать" at bounding box center [1086, 790] width 153 height 39
click at [309, 384] on span "pika1monVID" at bounding box center [356, 376] width 222 height 37
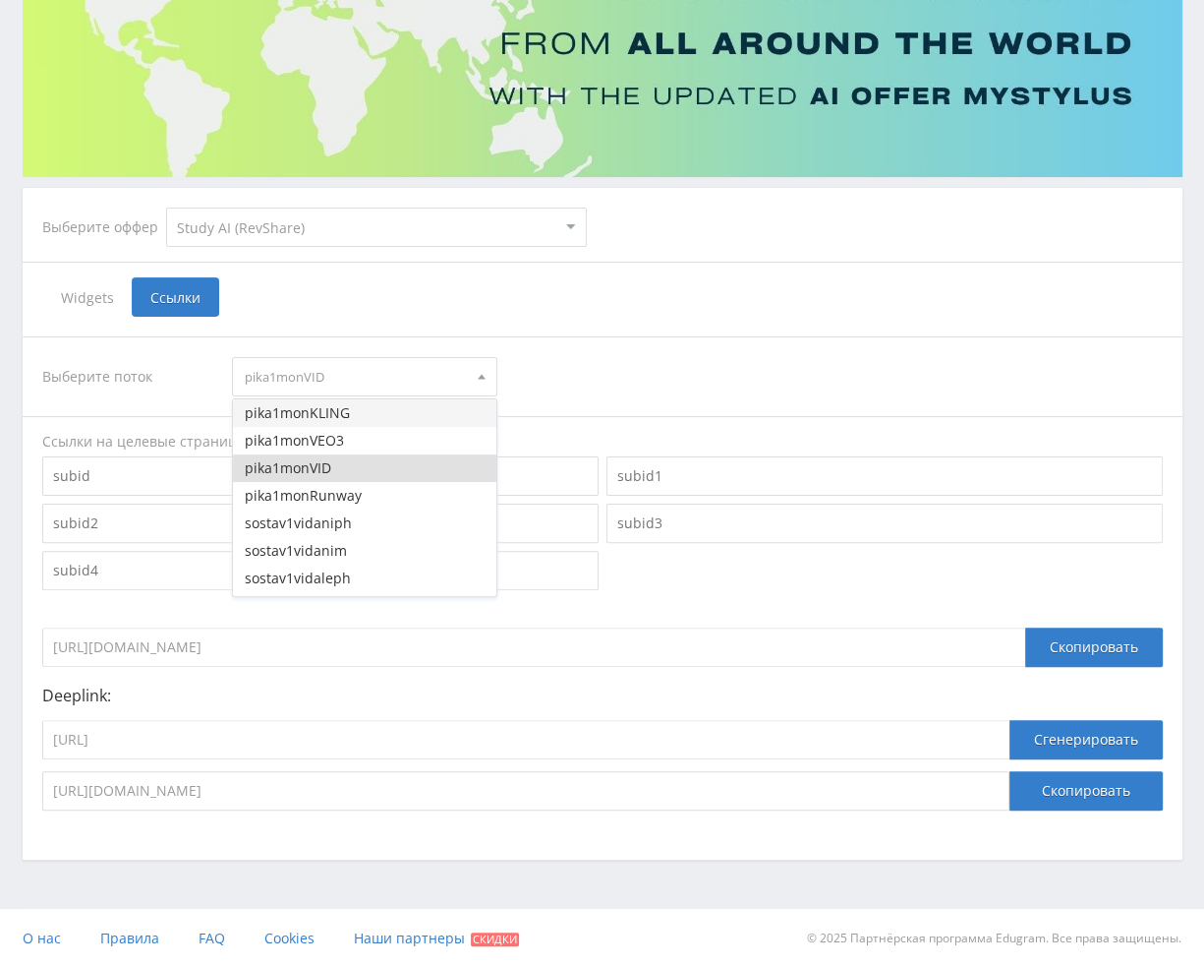
click at [313, 416] on button "pika1monKLING" at bounding box center [365, 413] width 264 height 28
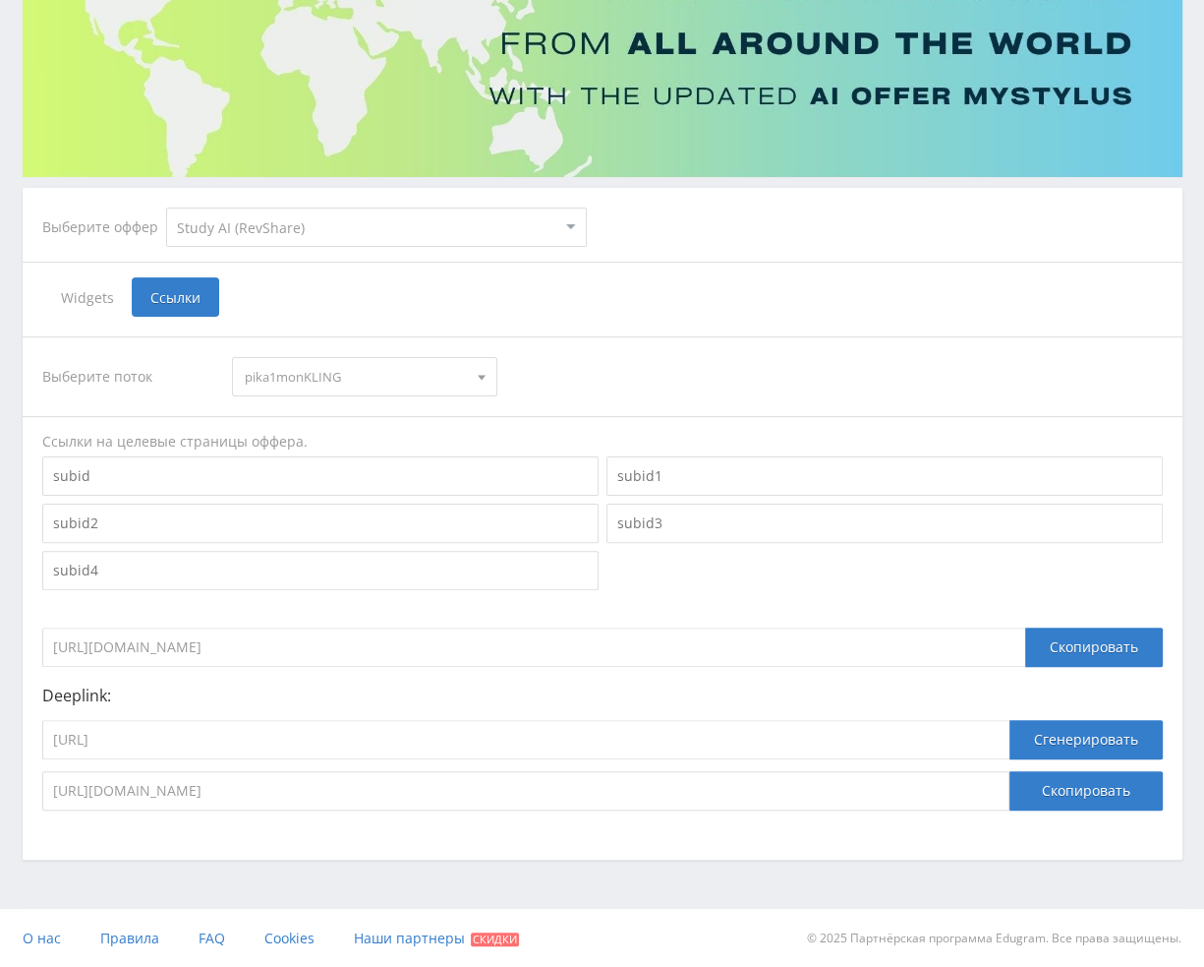
click at [320, 354] on div "Выберите поток pika1monKLING pika1monKLING pika1monVEO3 pika1monVID pika1monRun…" at bounding box center [602, 573] width 1121 height 474
click at [389, 742] on input "[URL]" at bounding box center [526, 739] width 968 height 39
paste input "kling_2_5_turbo"
type input "[URL]"
click at [1083, 720] on button "Сгенерировать" at bounding box center [1086, 739] width 153 height 39
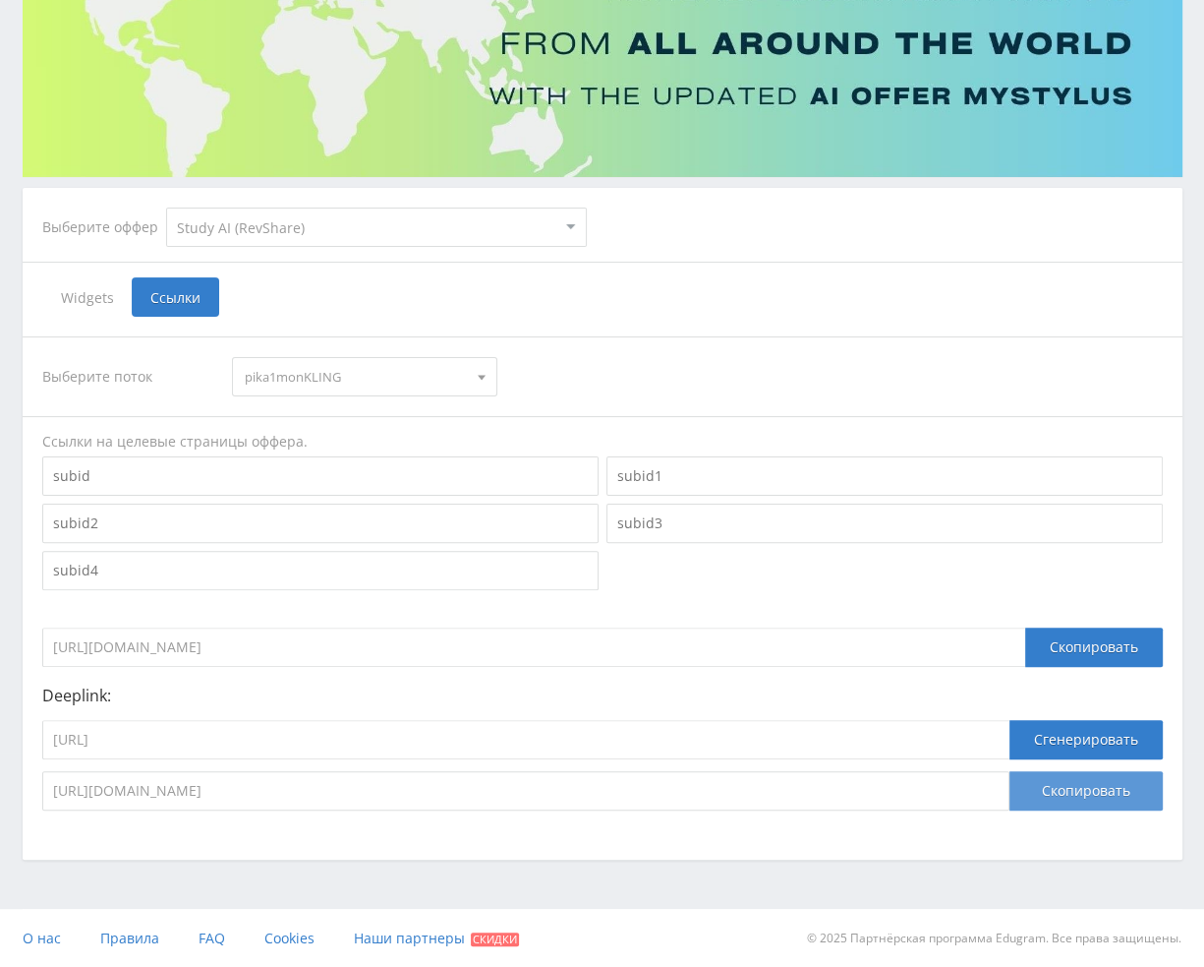
click at [1080, 779] on button "Скопировать" at bounding box center [1086, 790] width 153 height 39
drag, startPoint x: 792, startPoint y: 746, endPoint x: 29, endPoint y: 746, distance: 762.0
click at [42, 746] on input "[URL]" at bounding box center [526, 739] width 968 height 39
paste input "aleph_vide"
type input "[URL]"
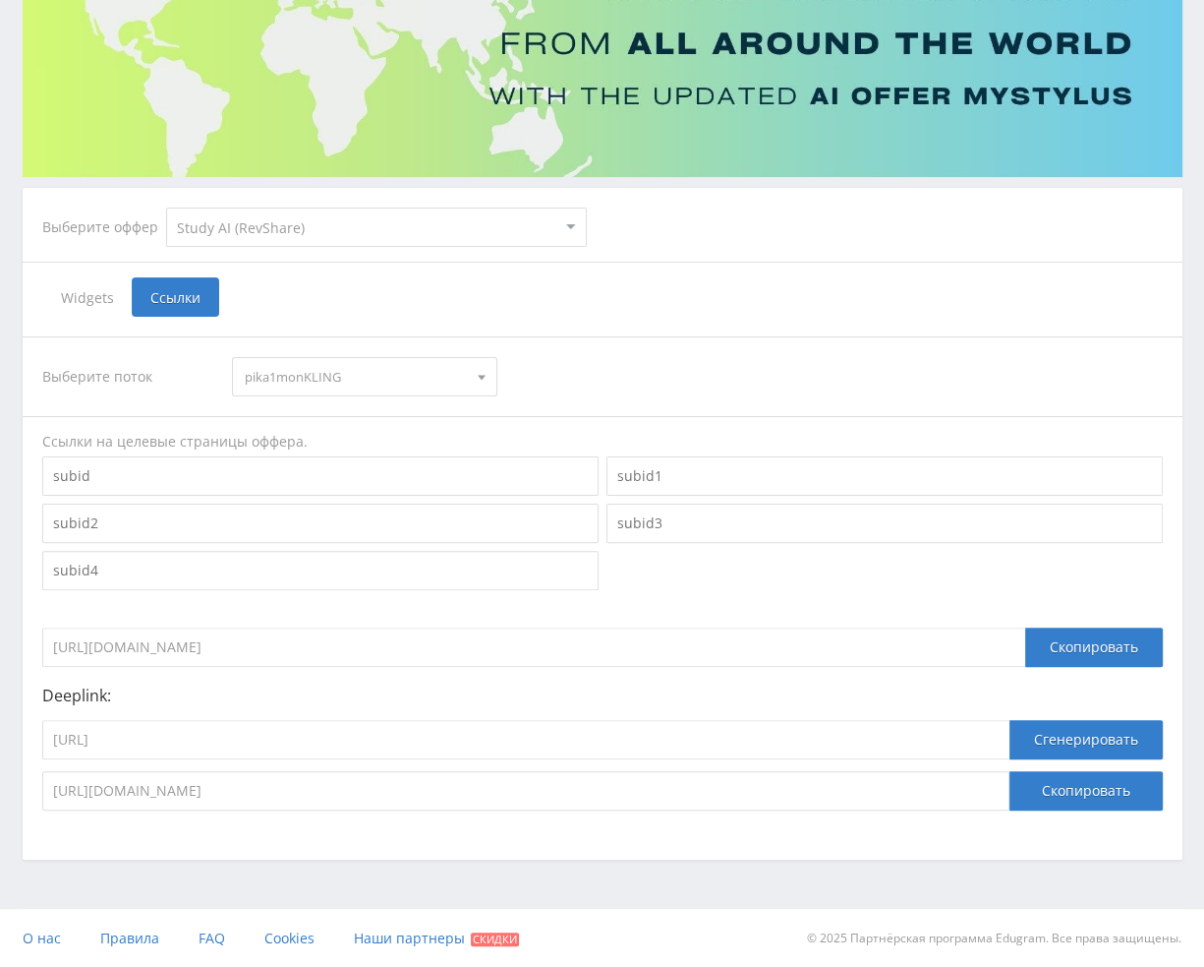
click at [401, 373] on span "pika1monKLING" at bounding box center [356, 376] width 222 height 37
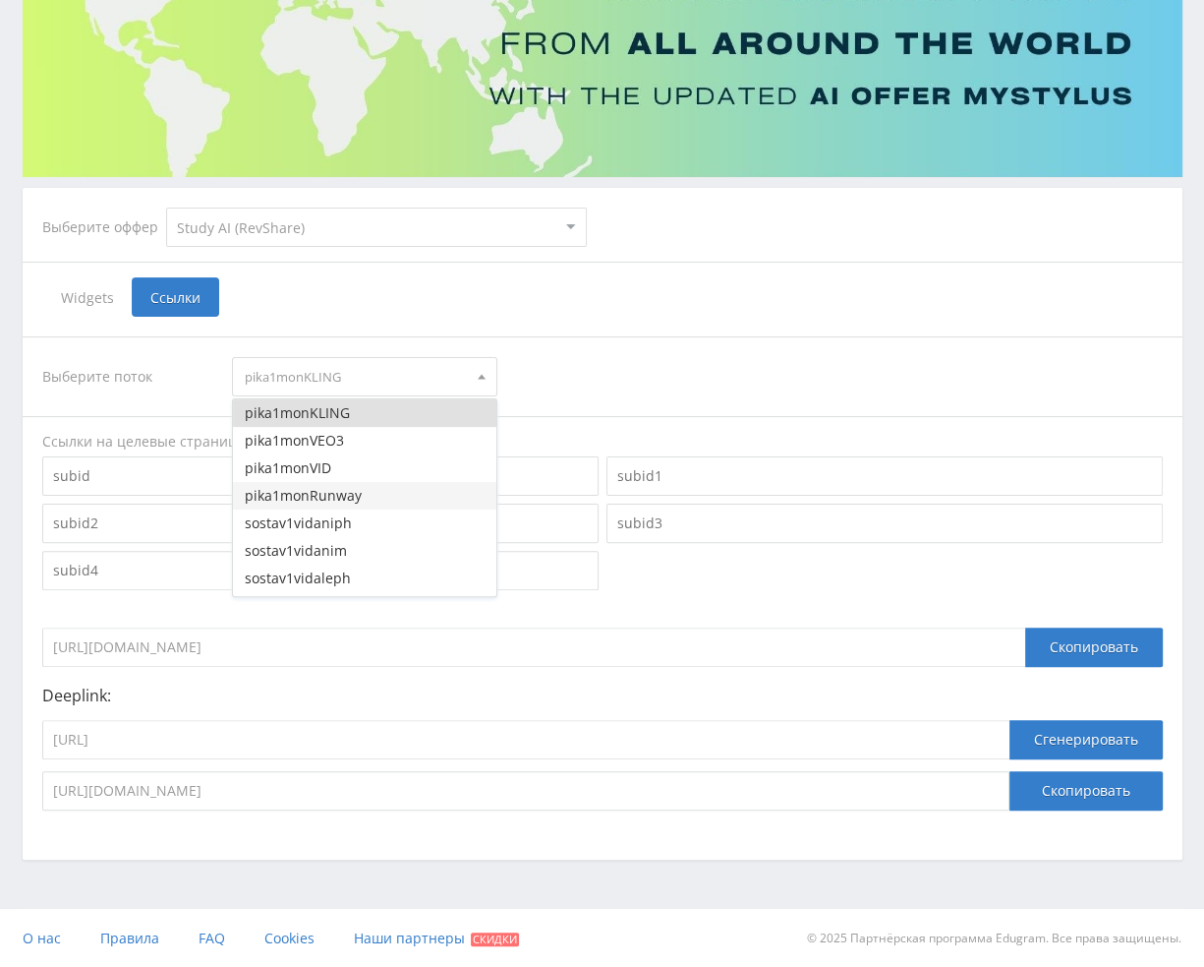
click at [338, 495] on button "pika1monRunway" at bounding box center [365, 496] width 264 height 28
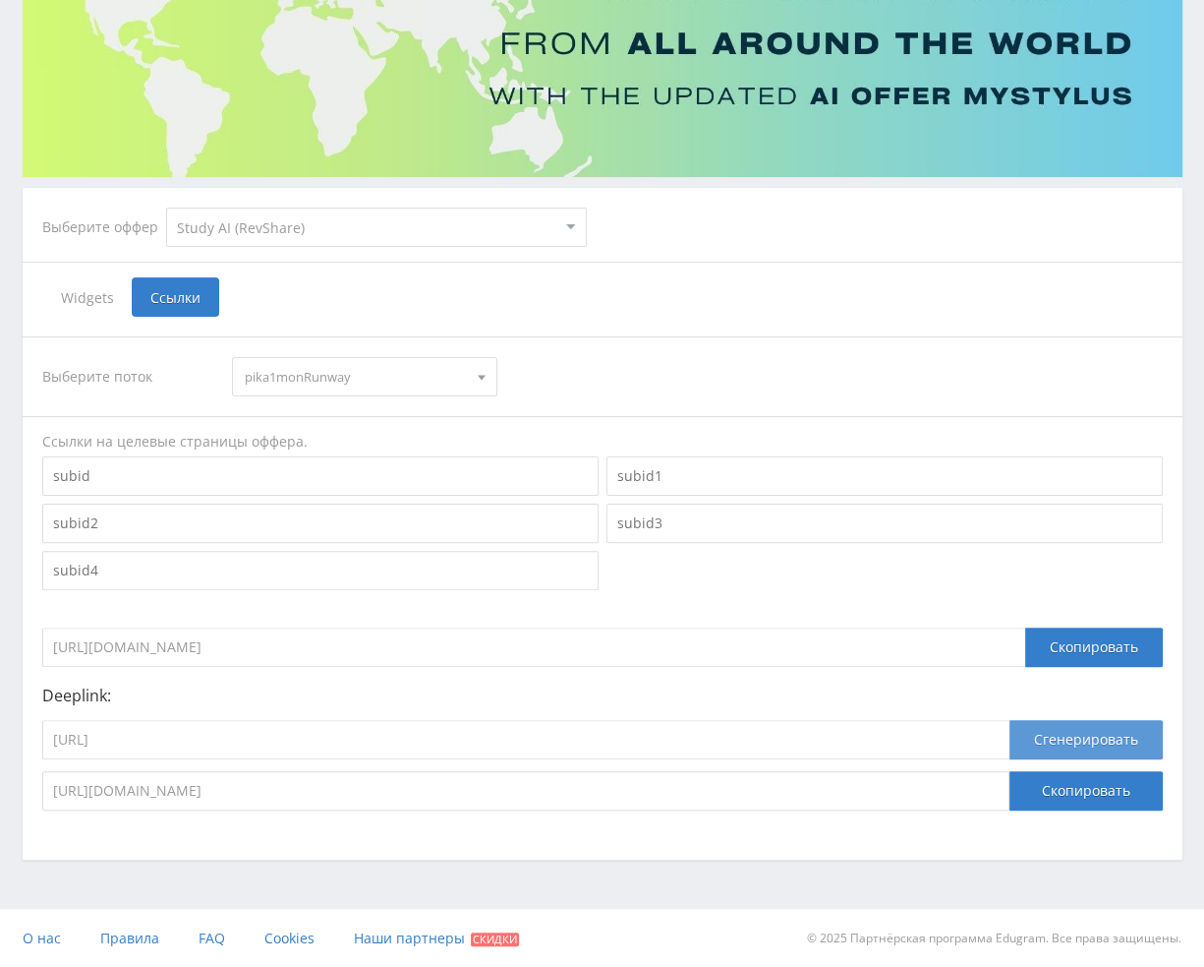
click at [1072, 741] on button "Сгенерировать" at bounding box center [1086, 739] width 153 height 39
click at [1064, 781] on button "Скопировать" at bounding box center [1086, 790] width 153 height 39
